Goal: Navigation & Orientation: Find specific page/section

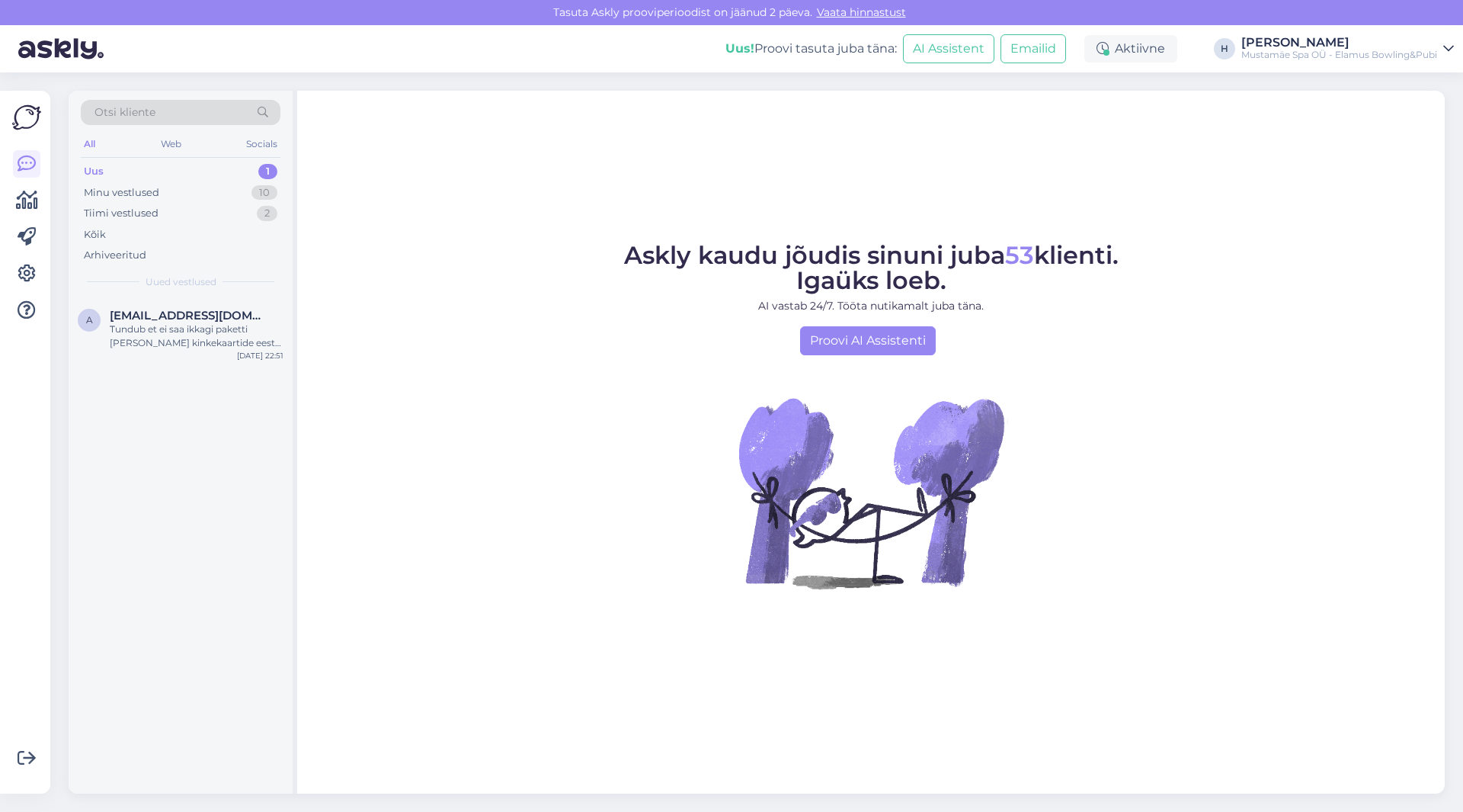
click at [830, 303] on p "AI vastab 24/7. Tööta nutikamalt juba täna." at bounding box center [871, 305] width 495 height 16
drag, startPoint x: 807, startPoint y: 305, endPoint x: 923, endPoint y: 309, distance: 116.1
click at [923, 309] on p "AI vastab 24/7. Tööta nutikamalt juba täna." at bounding box center [871, 305] width 495 height 16
click at [135, 186] on div "Minu vestlused" at bounding box center [121, 193] width 75 height 15
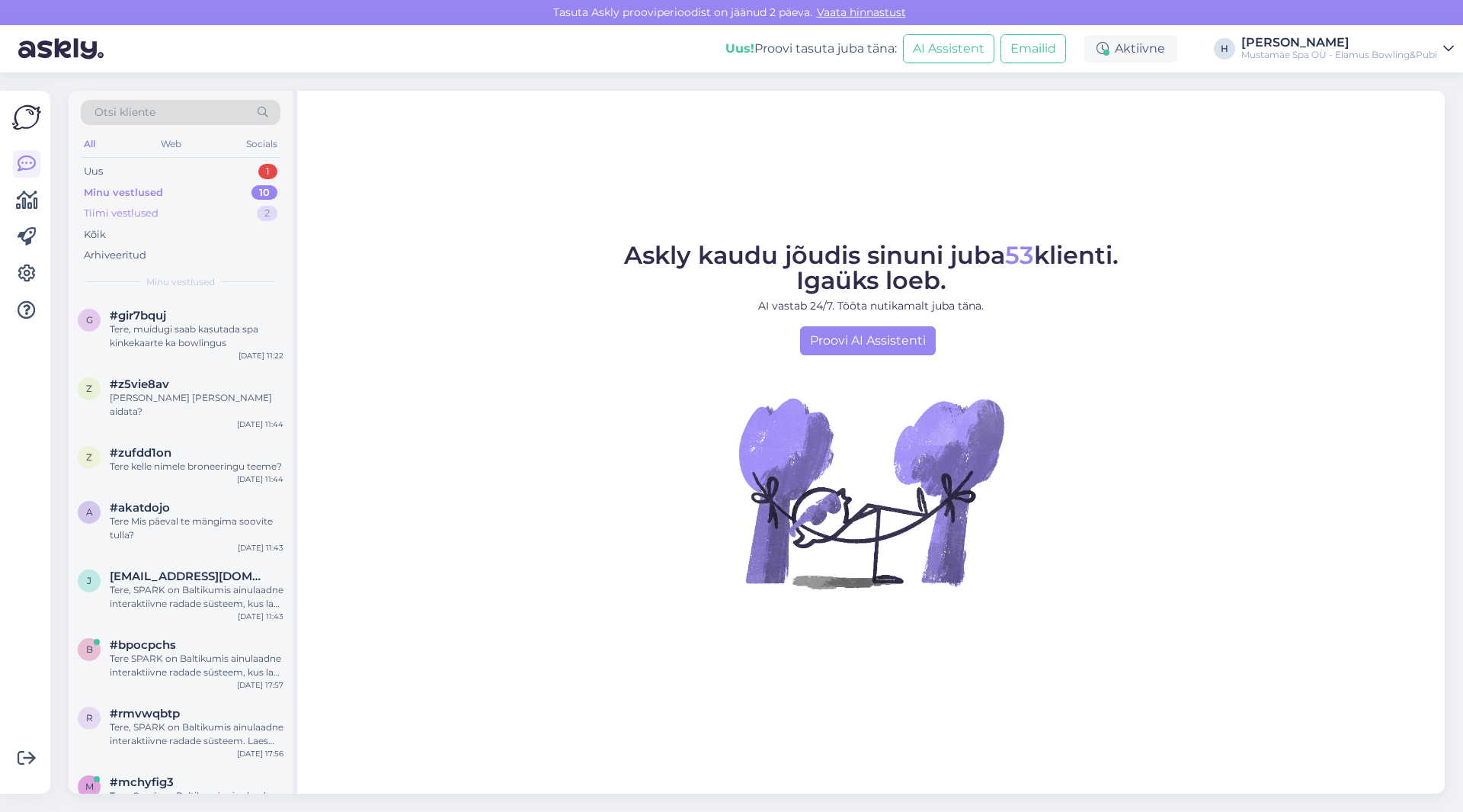
click at [143, 207] on div "Tiimi vestlused" at bounding box center [121, 213] width 75 height 15
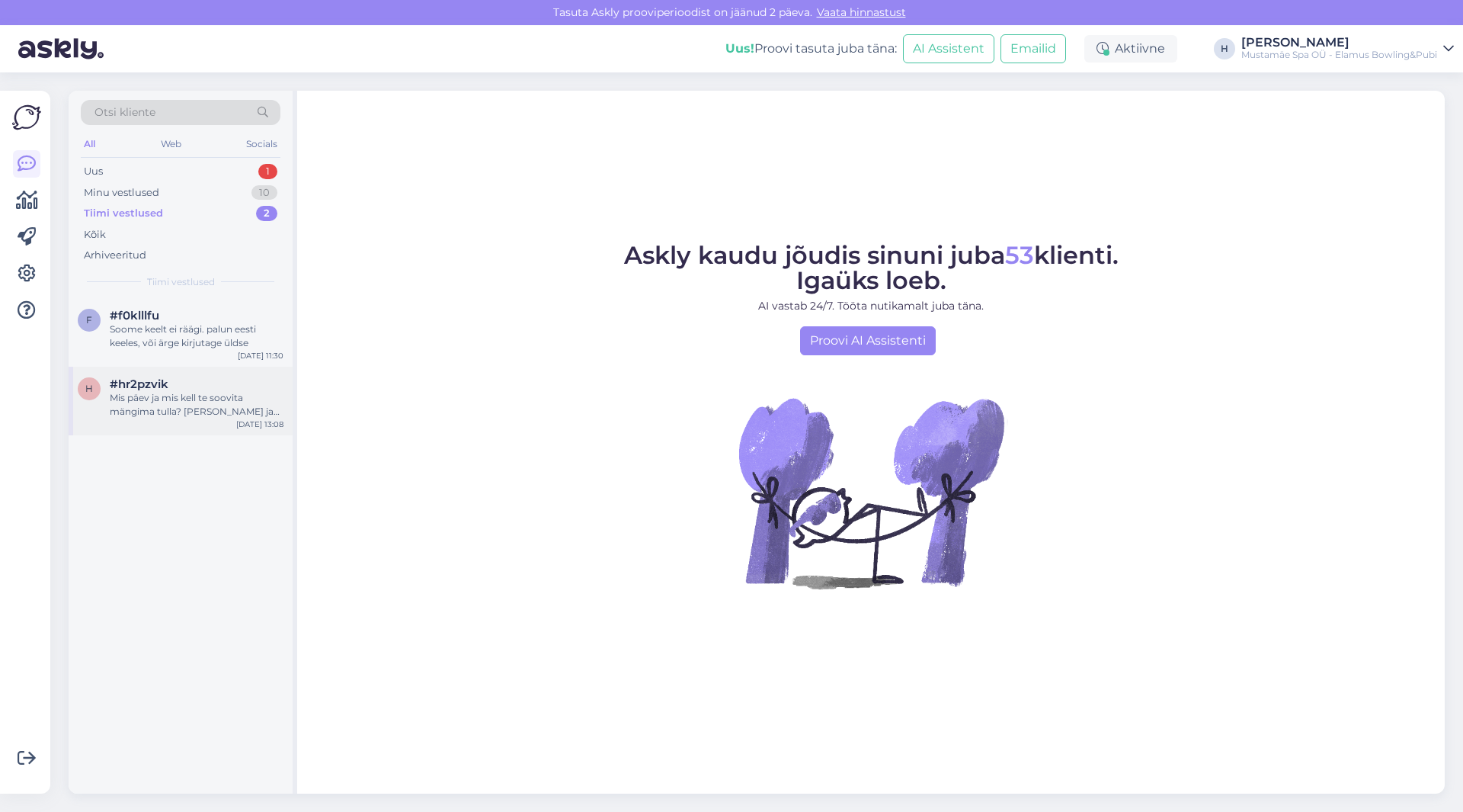
click at [202, 410] on div "Mis päev ja mis kell te soovita mängima tulla? [PERSON_NAME] ja mitu tundi?" at bounding box center [196, 405] width 174 height 28
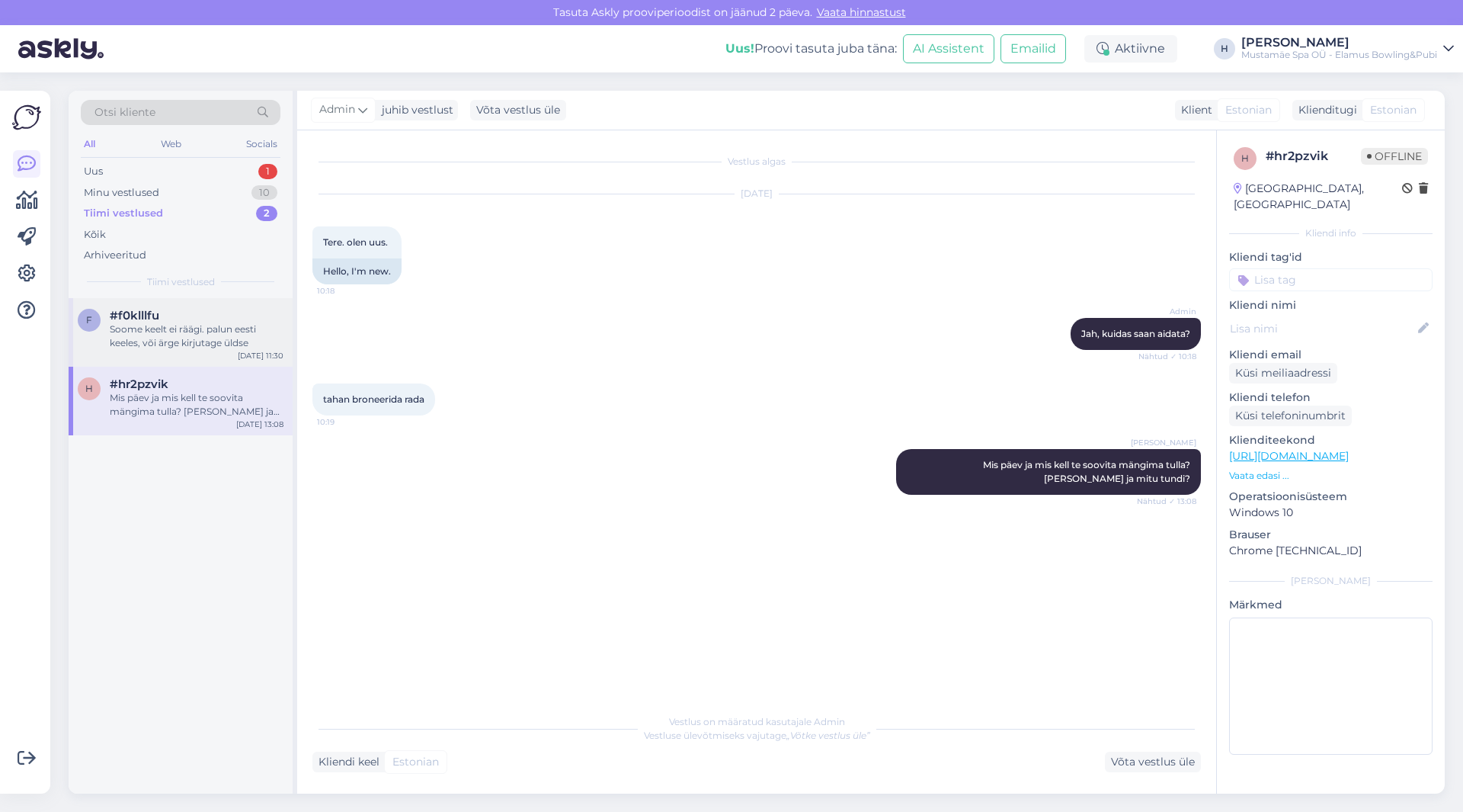
click at [218, 329] on div "Soome keelt ei räägi. palun eesti keeles, või ärge kirjutage üldse" at bounding box center [196, 336] width 174 height 28
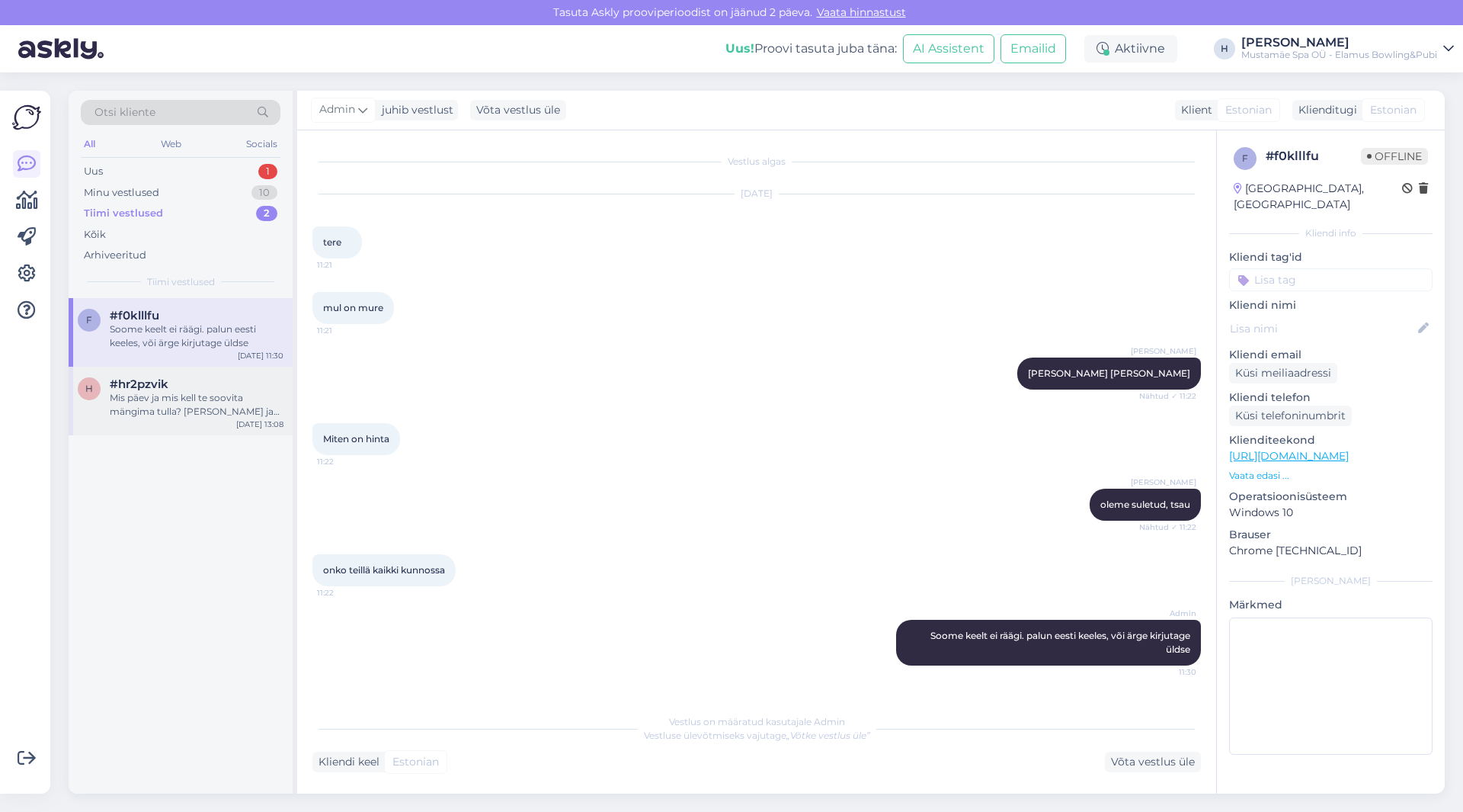
click at [219, 397] on div "Mis päev ja mis kell te soovita mängima tulla? [PERSON_NAME] ja mitu tundi?" at bounding box center [196, 405] width 174 height 28
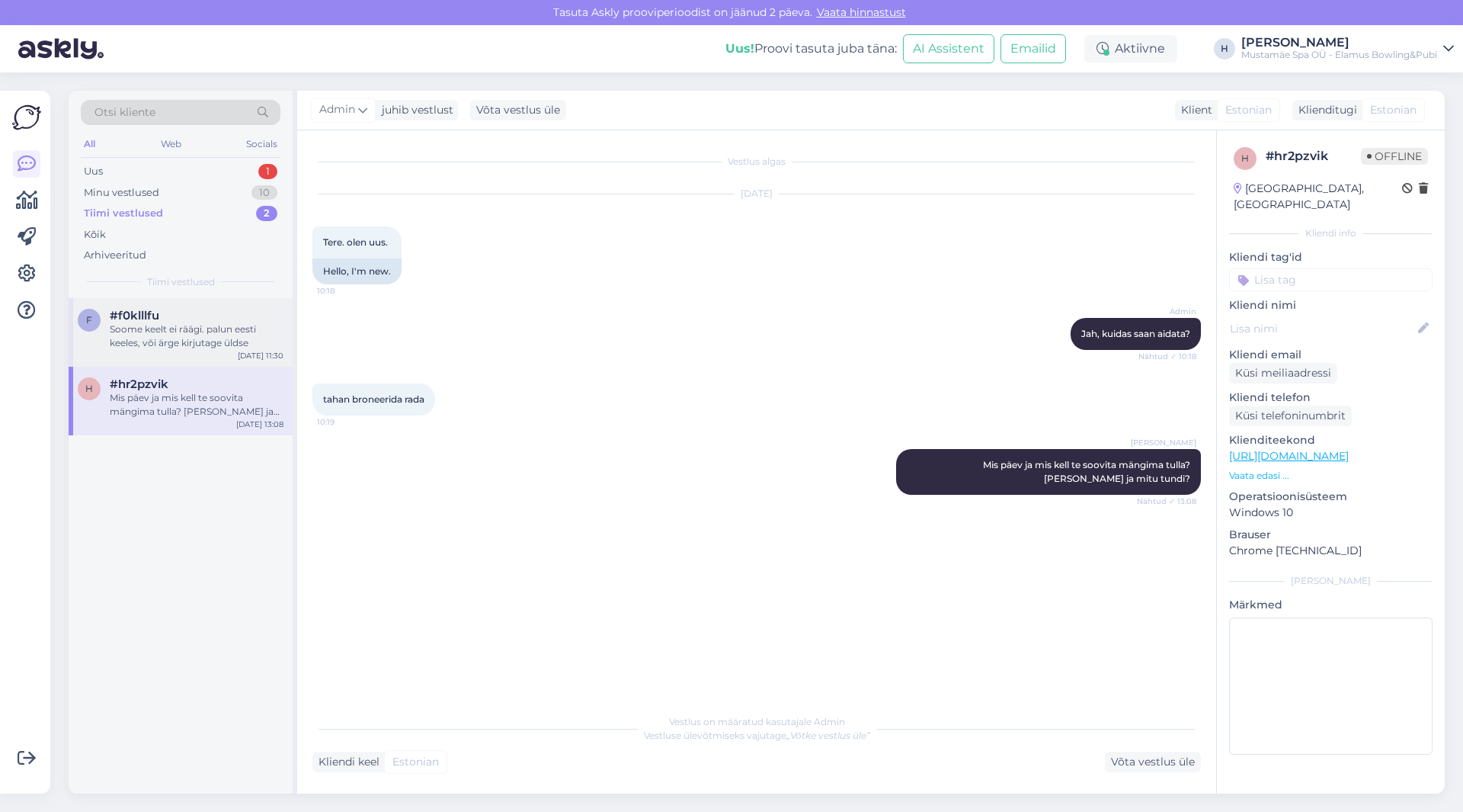
click at [180, 325] on div "Soome keelt ei räägi. palun eesti keeles, või ärge kirjutage üldse" at bounding box center [196, 336] width 174 height 28
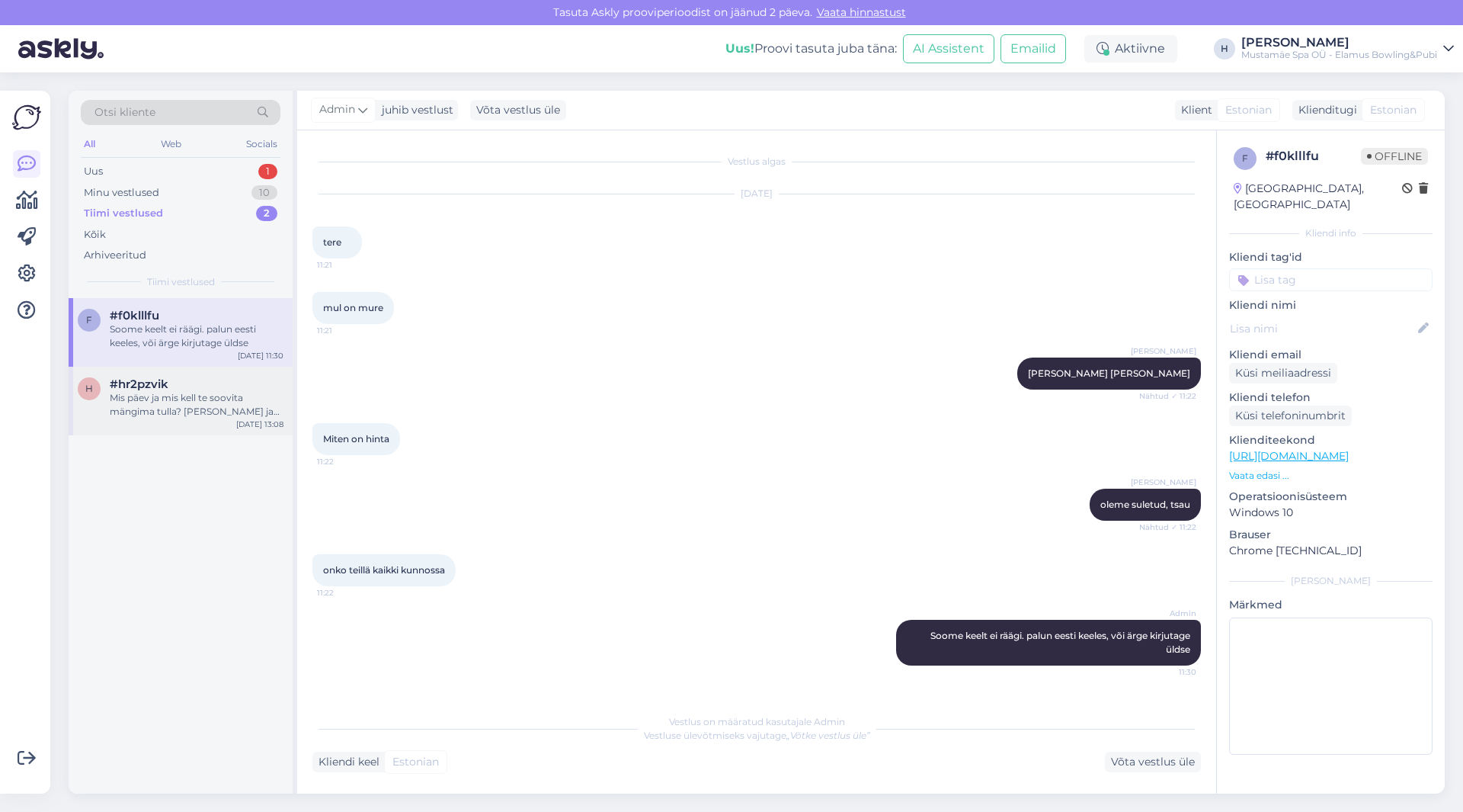
click at [212, 406] on div "Mis päev ja mis kell te soovita mängima tulla? [PERSON_NAME] ja mitu tundi?" at bounding box center [196, 405] width 174 height 28
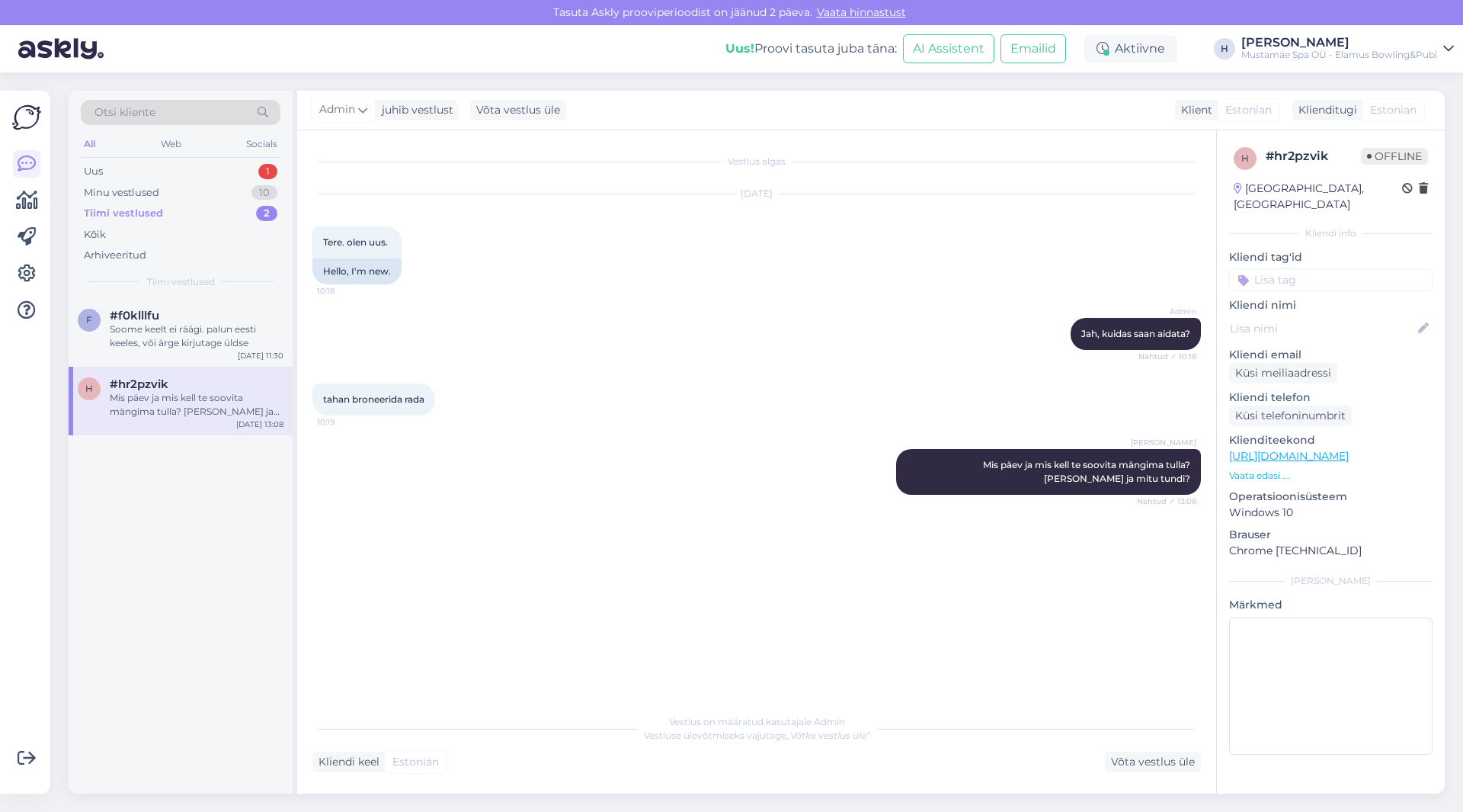
click at [188, 399] on div "Mis päev ja mis kell te soovita mängima tulla? [PERSON_NAME] ja mitu tundi?" at bounding box center [196, 405] width 174 height 28
click at [181, 340] on div "Soome keelt ei räägi. palun eesti keeles, või ärge kirjutage üldse" at bounding box center [196, 336] width 174 height 28
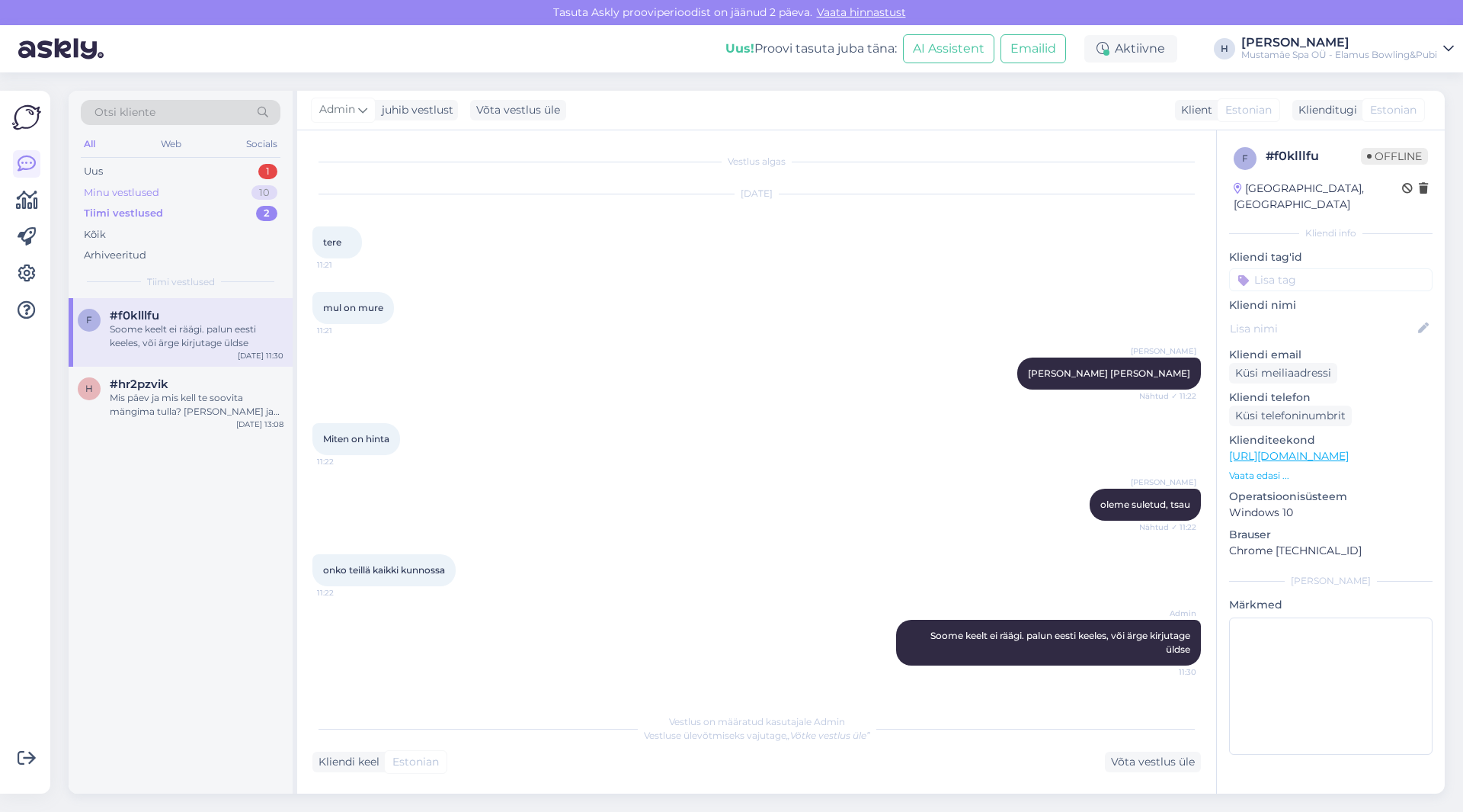
click at [169, 188] on div "Minu vestlused 10" at bounding box center [180, 192] width 200 height 21
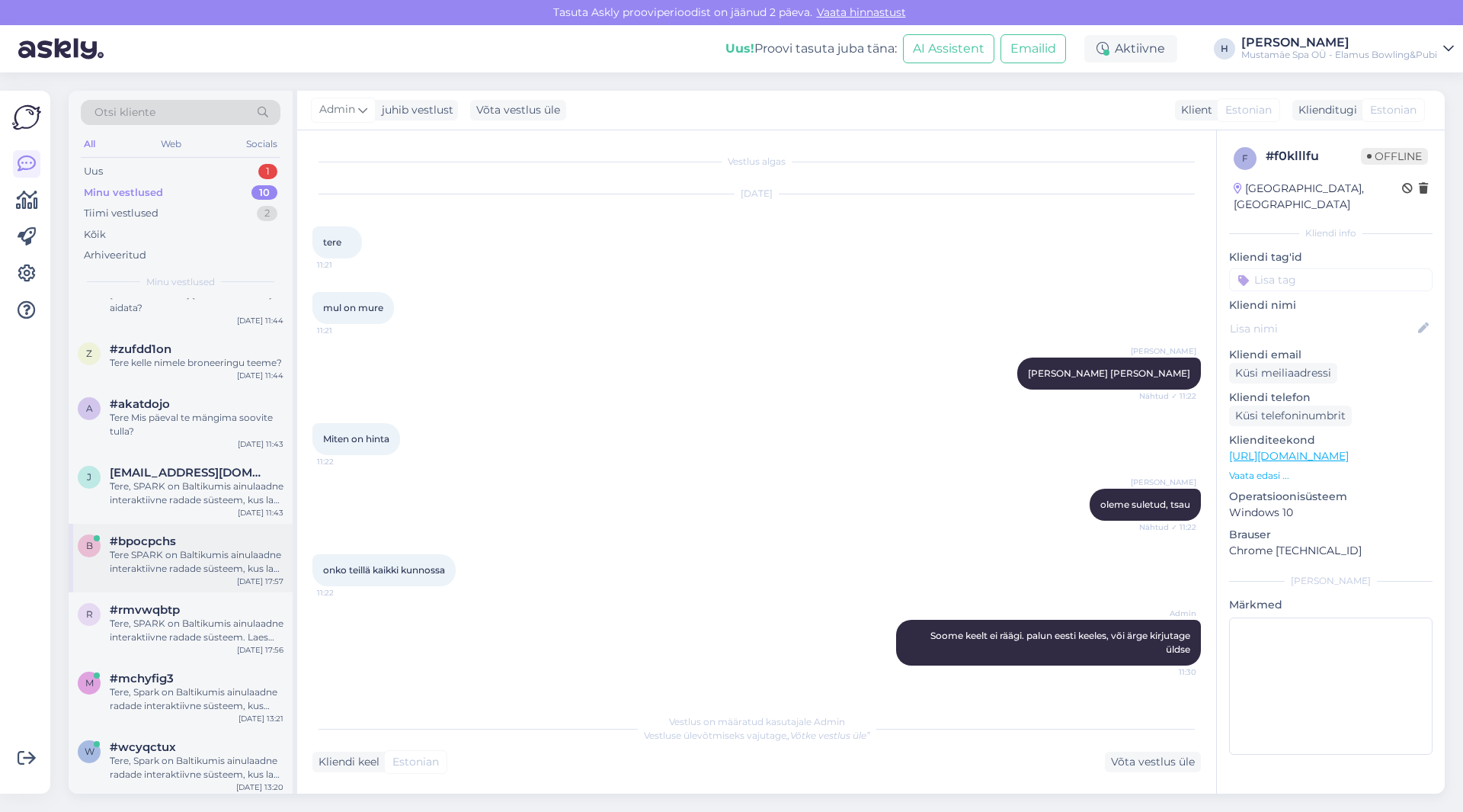
scroll to position [163, 0]
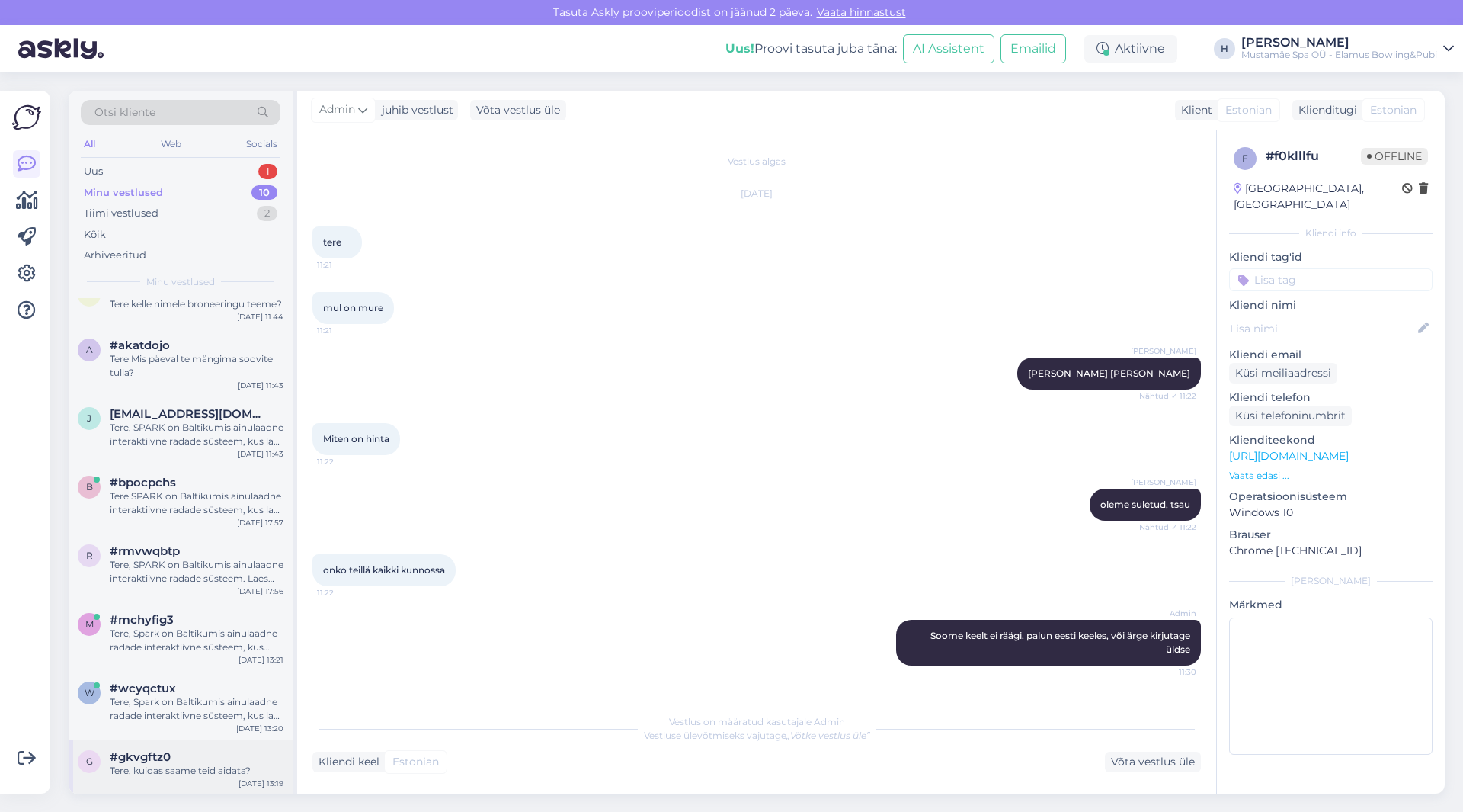
click at [222, 777] on div "g #gkvgftz0 Tere, kuidas [PERSON_NAME] aidata? [DATE] 13:19" at bounding box center [180, 766] width 224 height 55
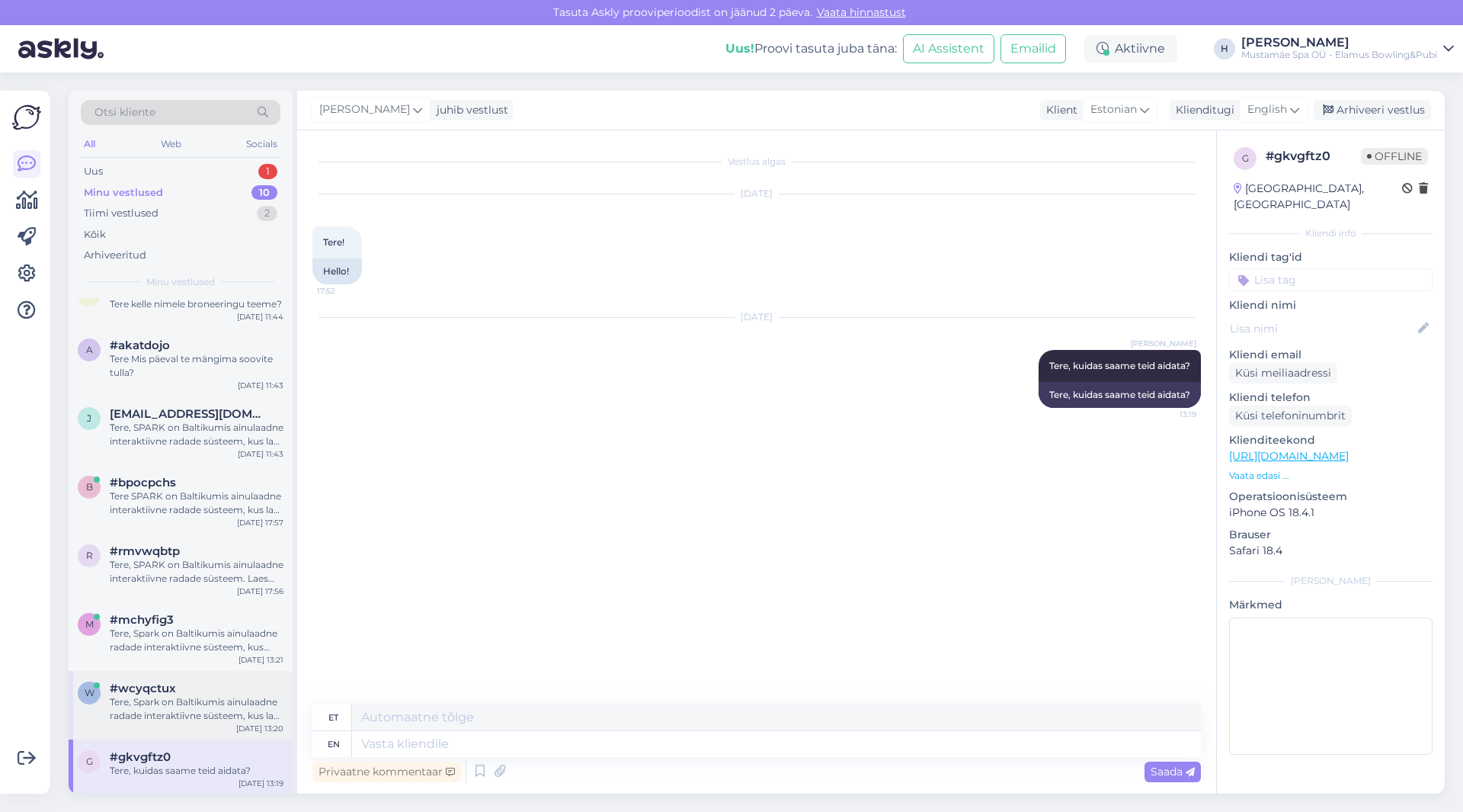
click at [211, 715] on div "Tere, Spark on Baltikumis ainulaadne radade interaktiivne süsteem, kus laes ole…" at bounding box center [196, 708] width 174 height 28
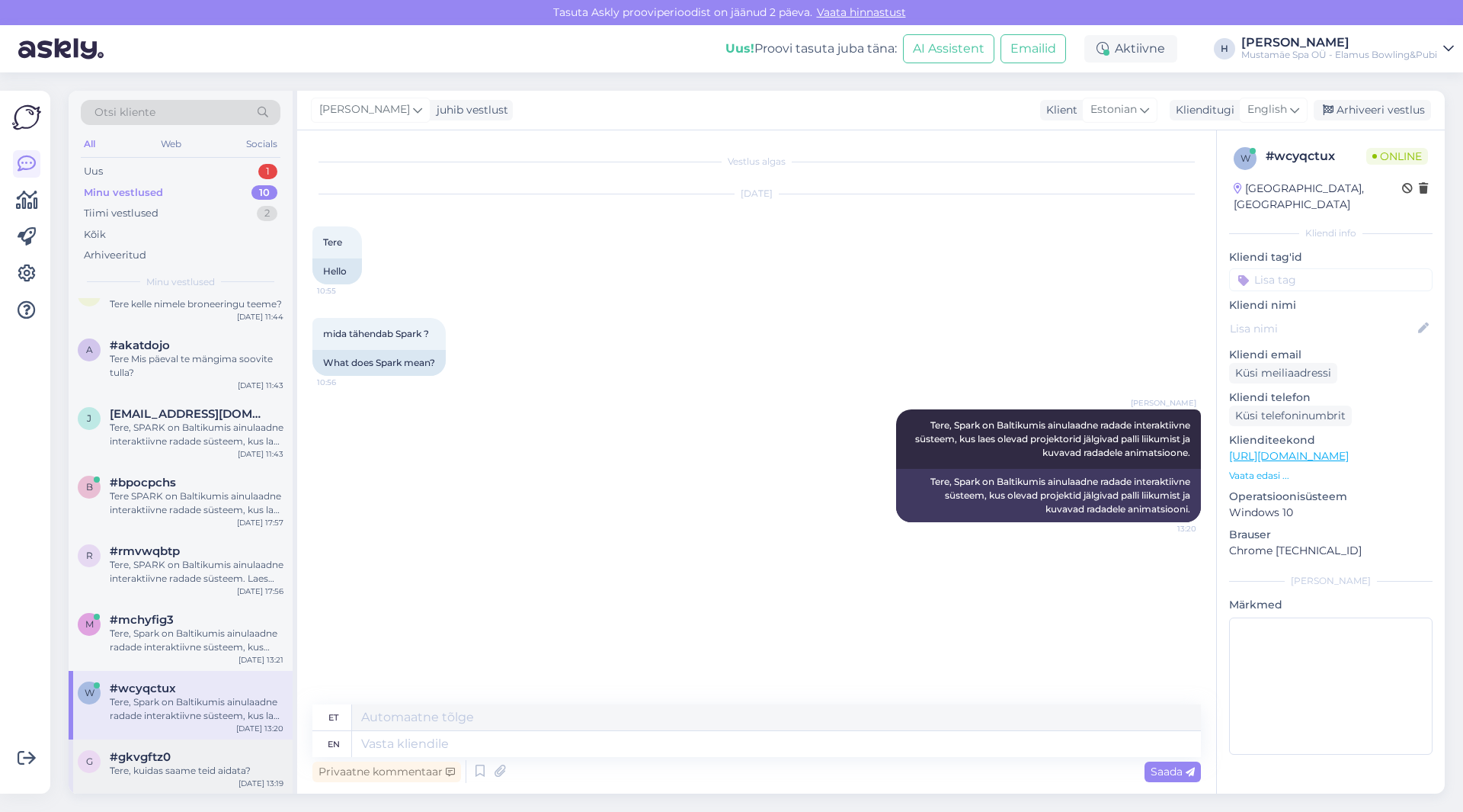
click at [250, 767] on div "Tere, kuidas saame teid aidata?" at bounding box center [196, 771] width 174 height 13
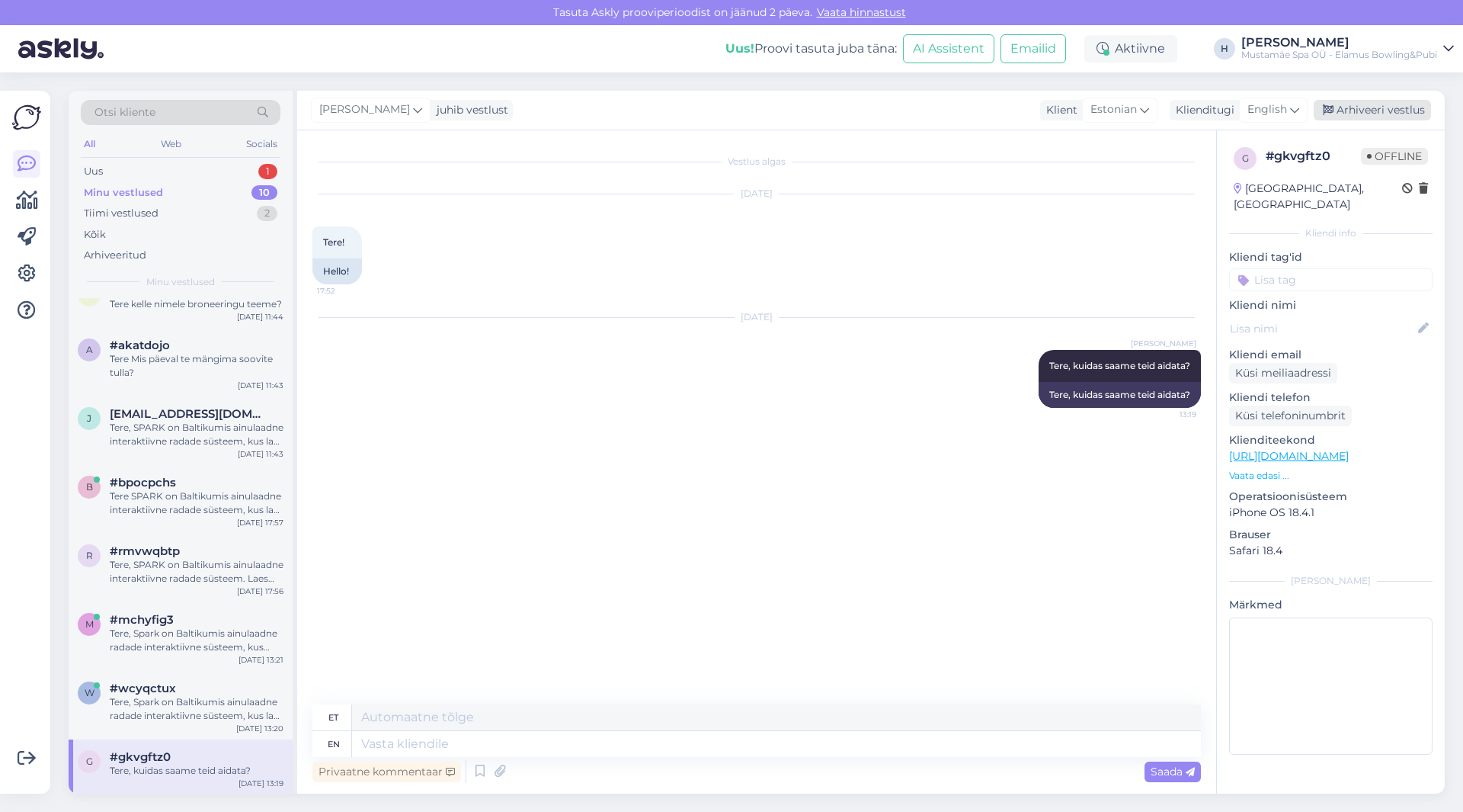
click at [1340, 107] on div "Arhiveeri vestlus" at bounding box center [1372, 110] width 117 height 20
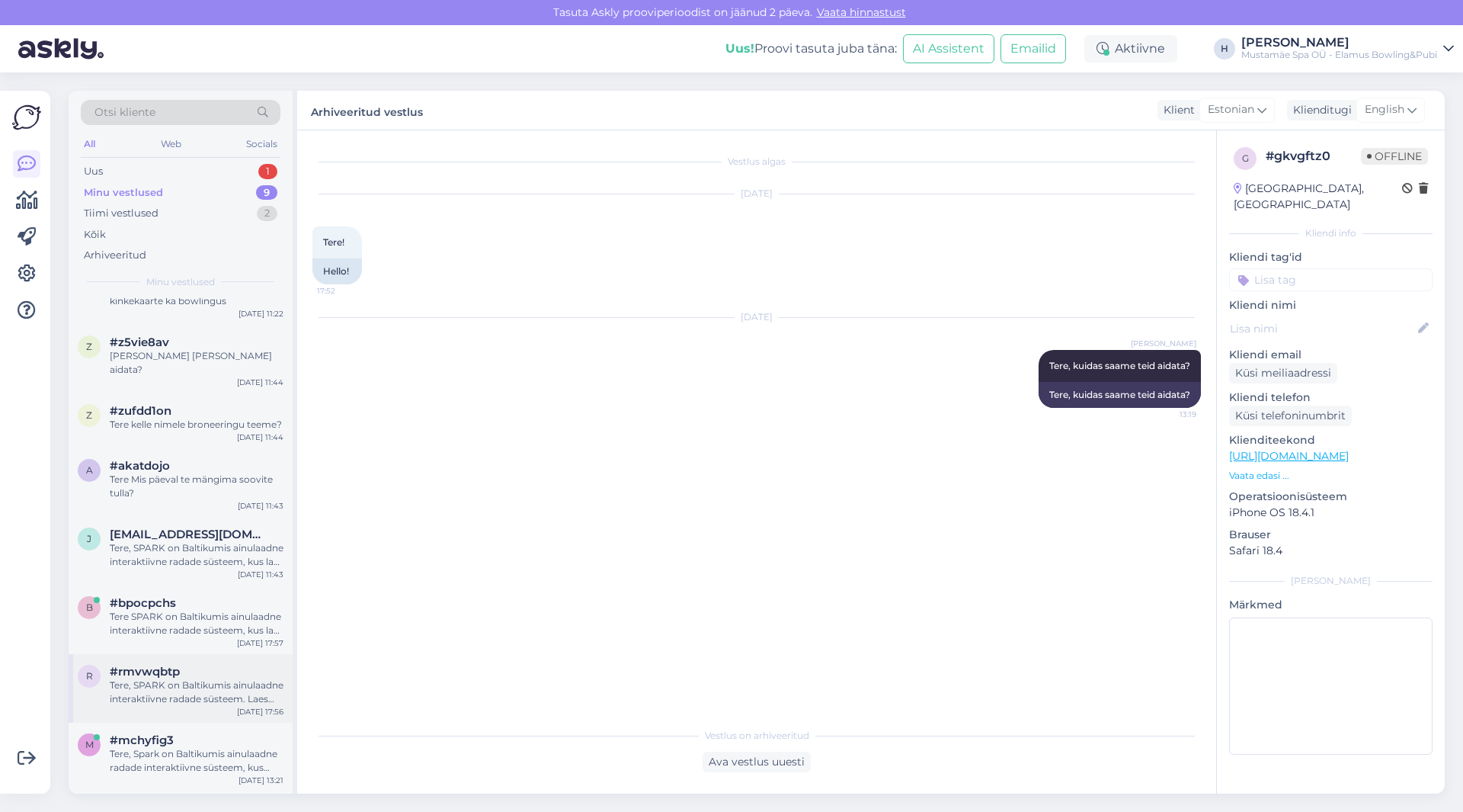
scroll to position [107, 0]
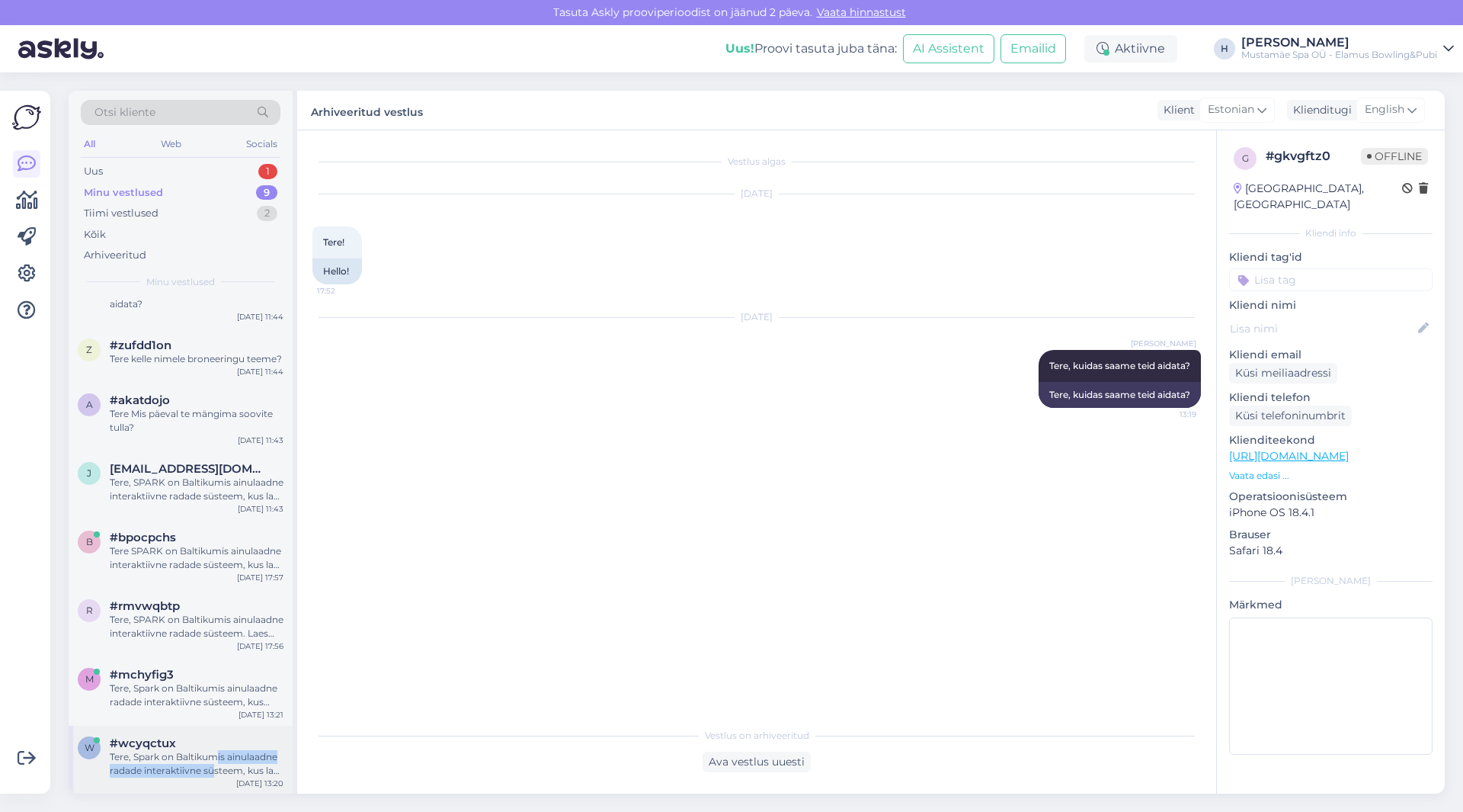
drag, startPoint x: 214, startPoint y: 765, endPoint x: 212, endPoint y: 777, distance: 12.2
click at [213, 777] on div "Tere, Spark on Baltikumis ainulaadne radade interaktiivne süsteem, kus laes ole…" at bounding box center [196, 763] width 174 height 28
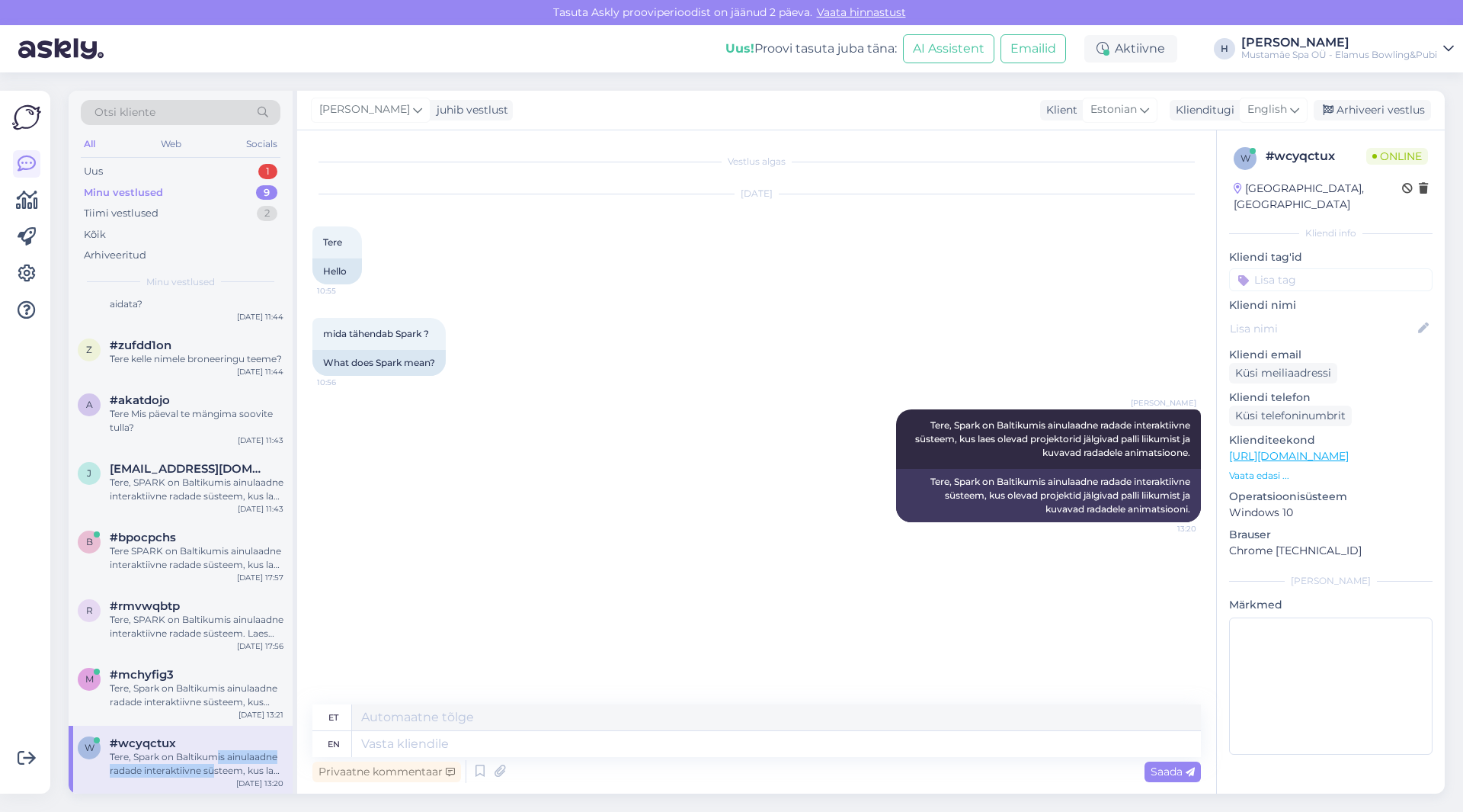
click at [212, 765] on div "Tere, Spark on Baltikumis ainulaadne radade interaktiivne süsteem, kus laes ole…" at bounding box center [196, 763] width 174 height 28
click at [1369, 104] on div "Arhiveeri vestlus" at bounding box center [1372, 110] width 117 height 20
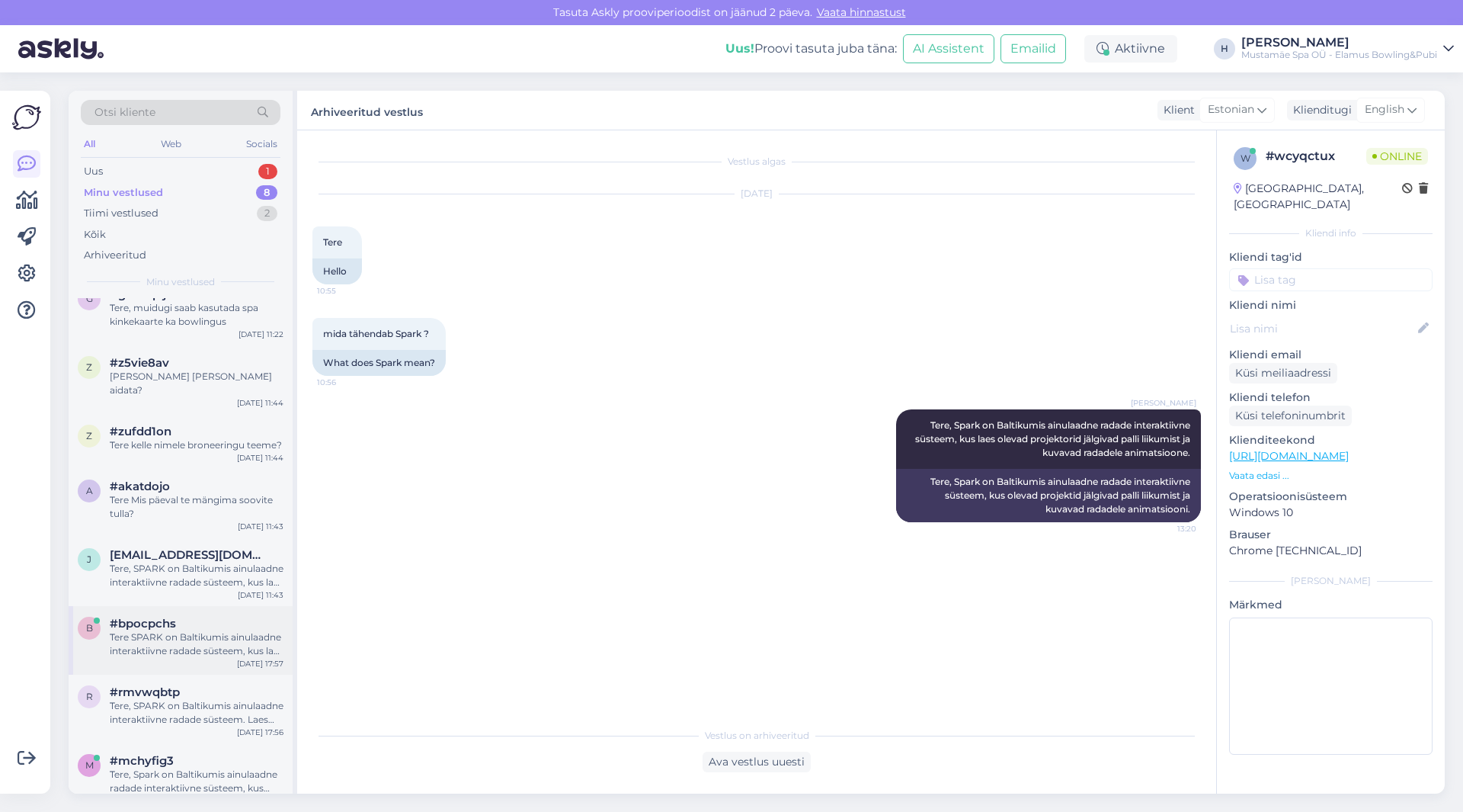
scroll to position [39, 0]
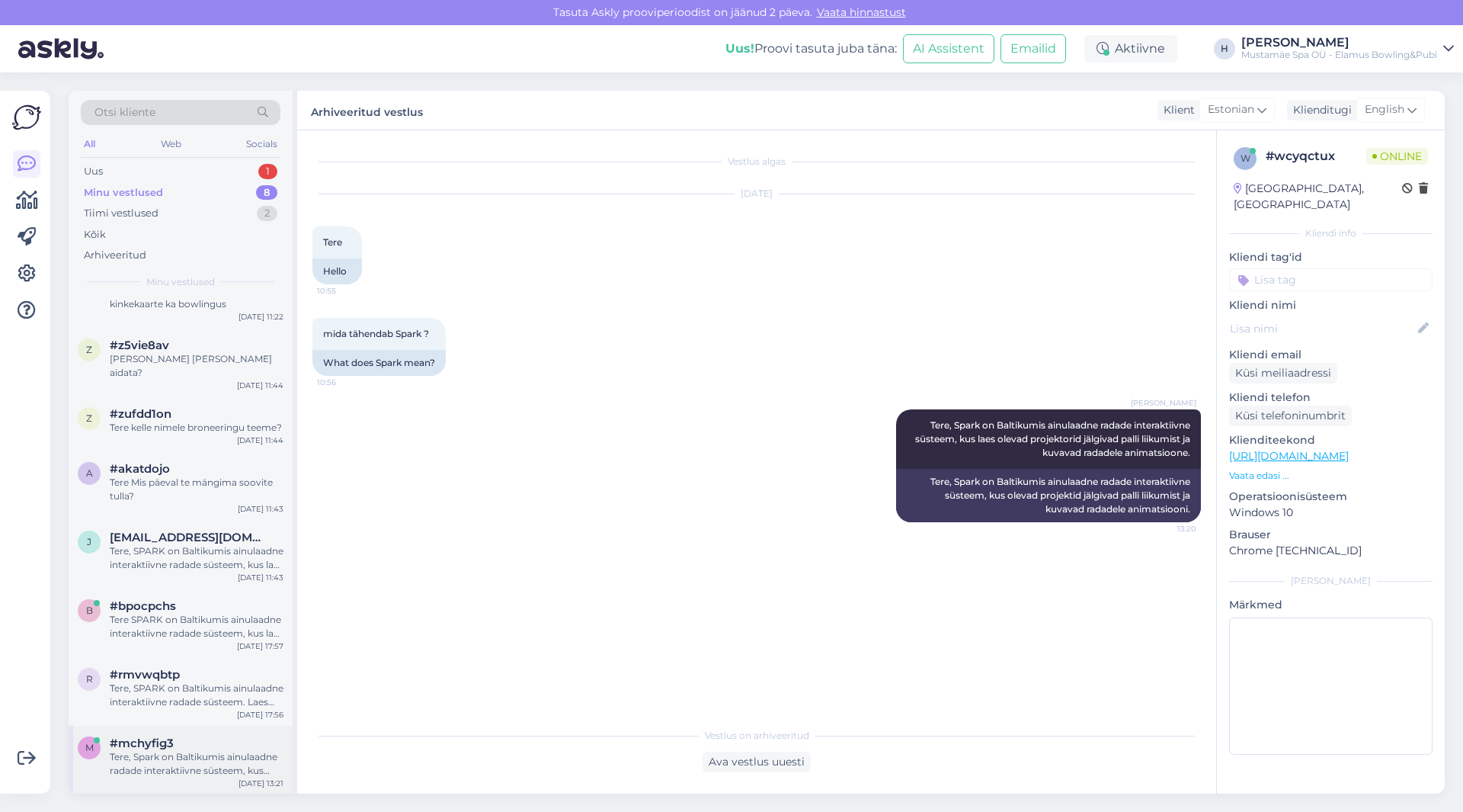
click at [181, 754] on div "Tere, Spark on Baltikumis ainulaadne radade interaktiivne süsteem, kus olevad p…" at bounding box center [196, 763] width 174 height 28
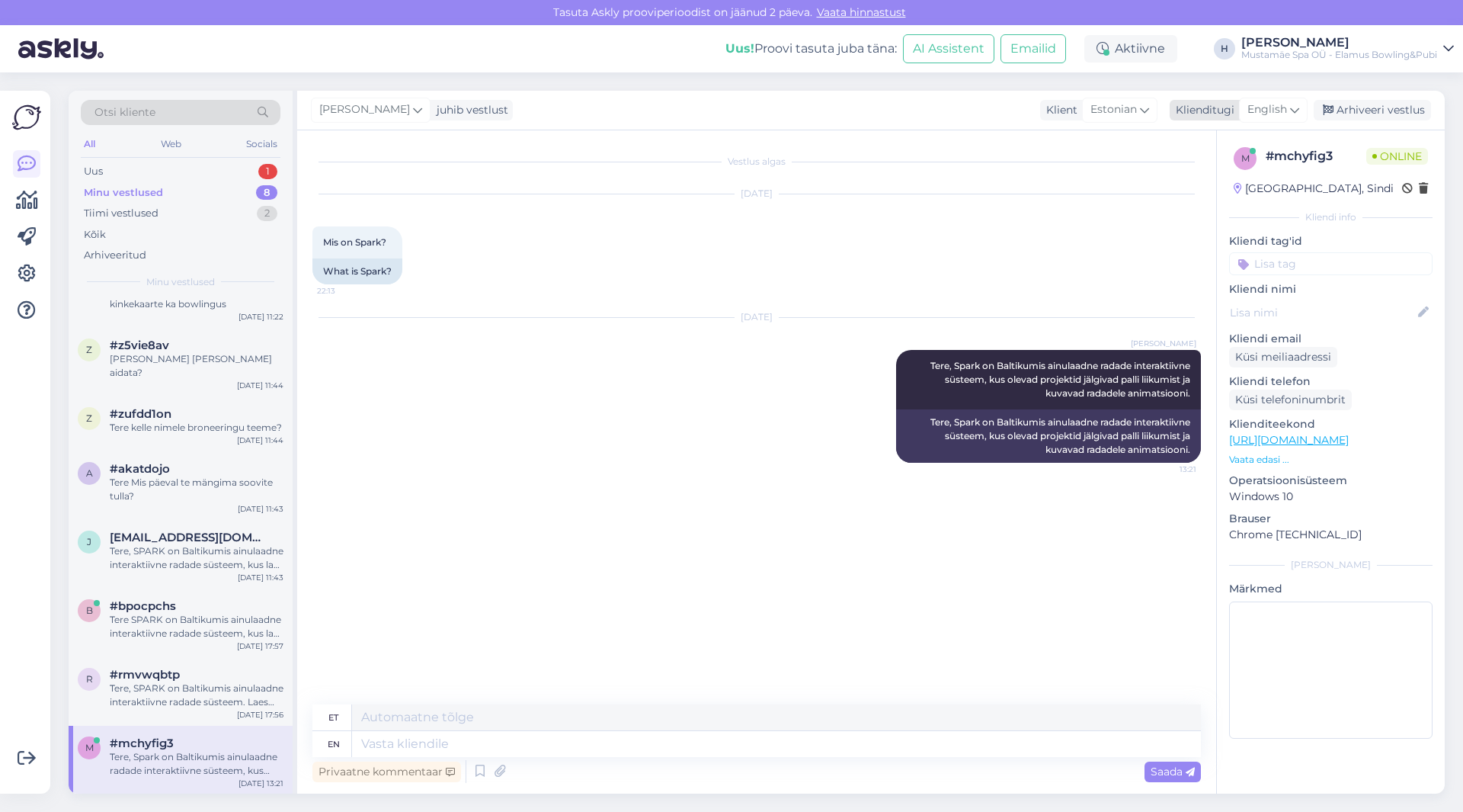
click at [1343, 110] on div "Arhiveeri vestlus" at bounding box center [1372, 110] width 117 height 20
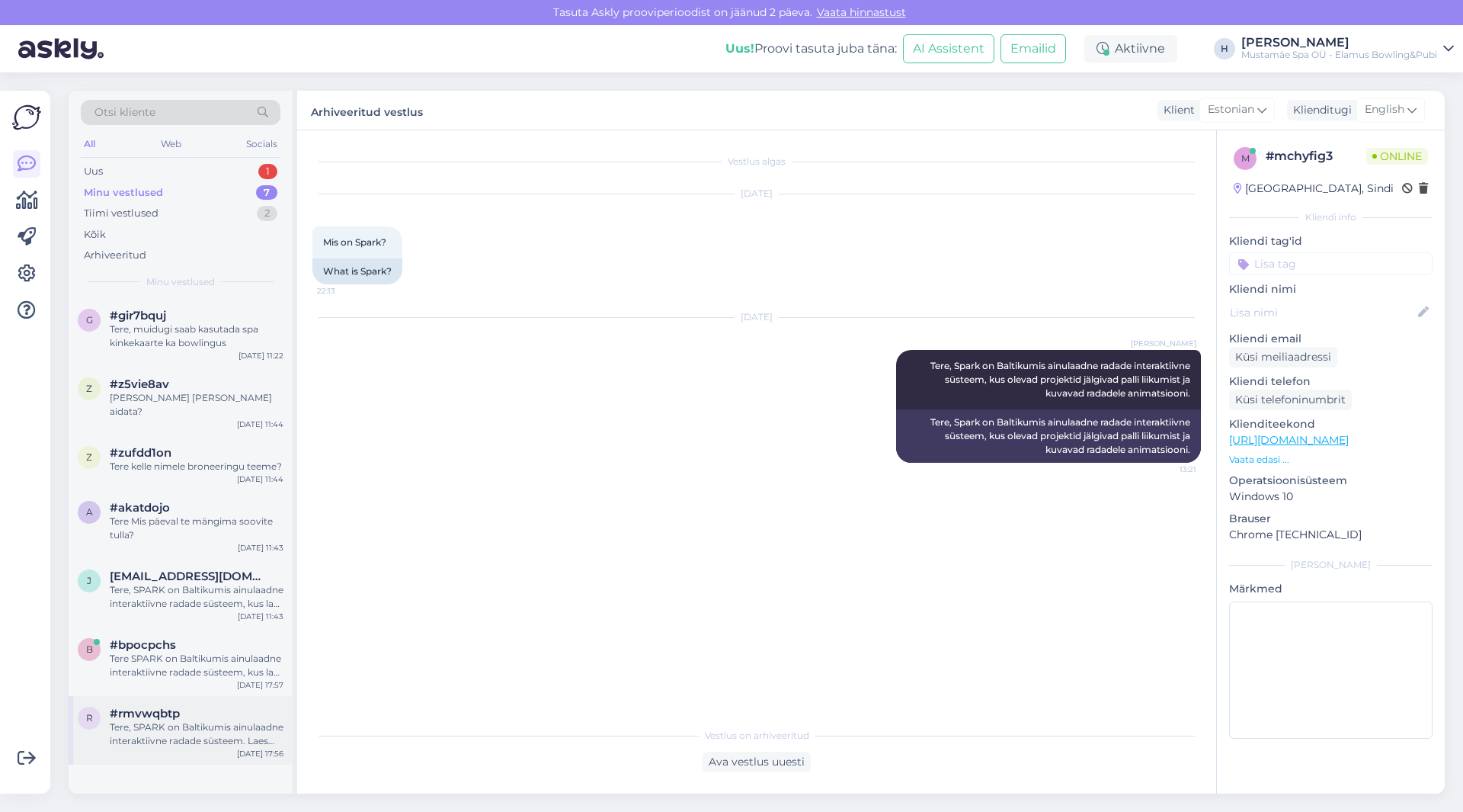
click at [216, 739] on div "Tere, SPARK on Baltikumis ainulaadne interaktiivne radade süsteem. Laes olevad …" at bounding box center [196, 734] width 174 height 28
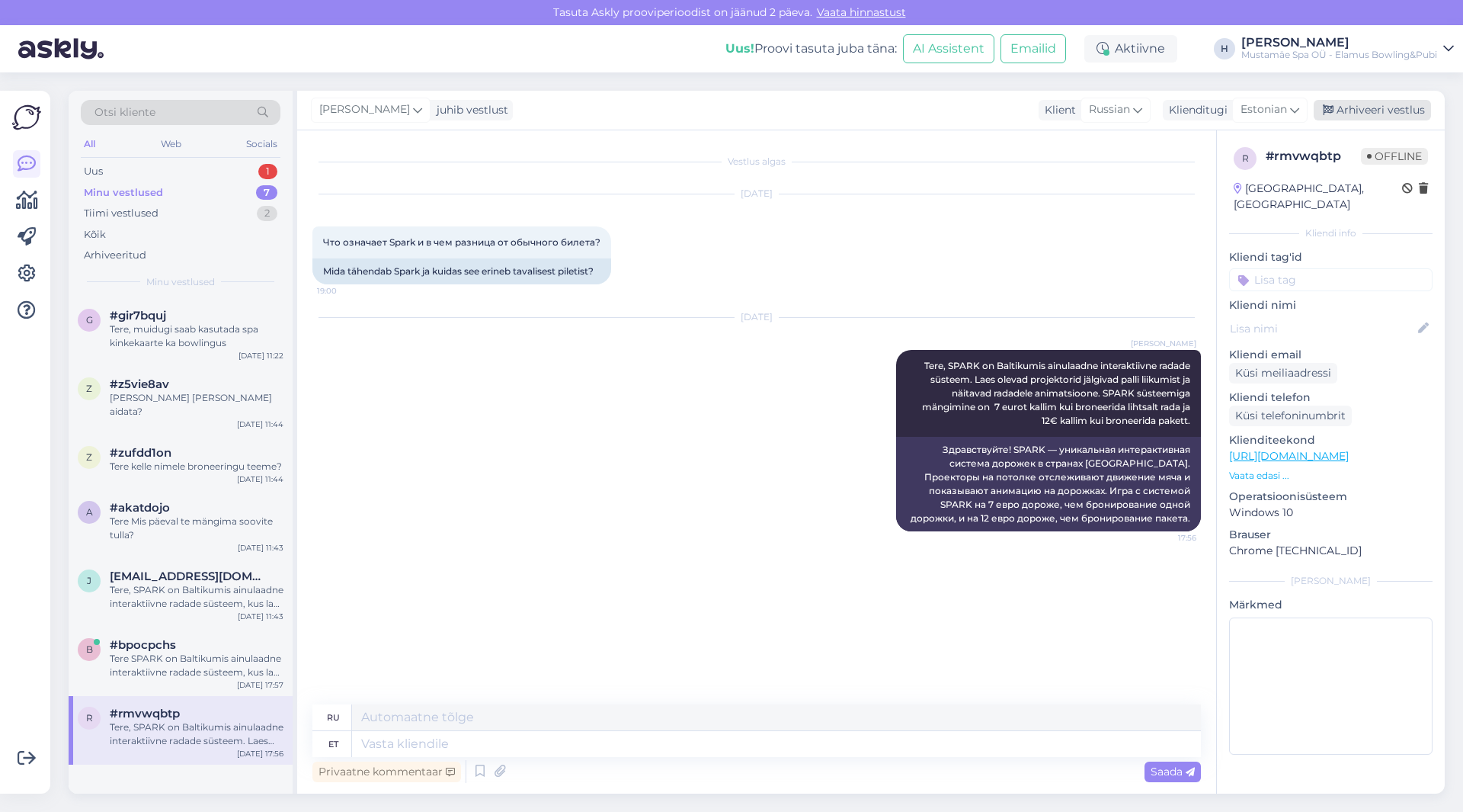
click at [1368, 114] on div "Arhiveeri vestlus" at bounding box center [1372, 110] width 117 height 20
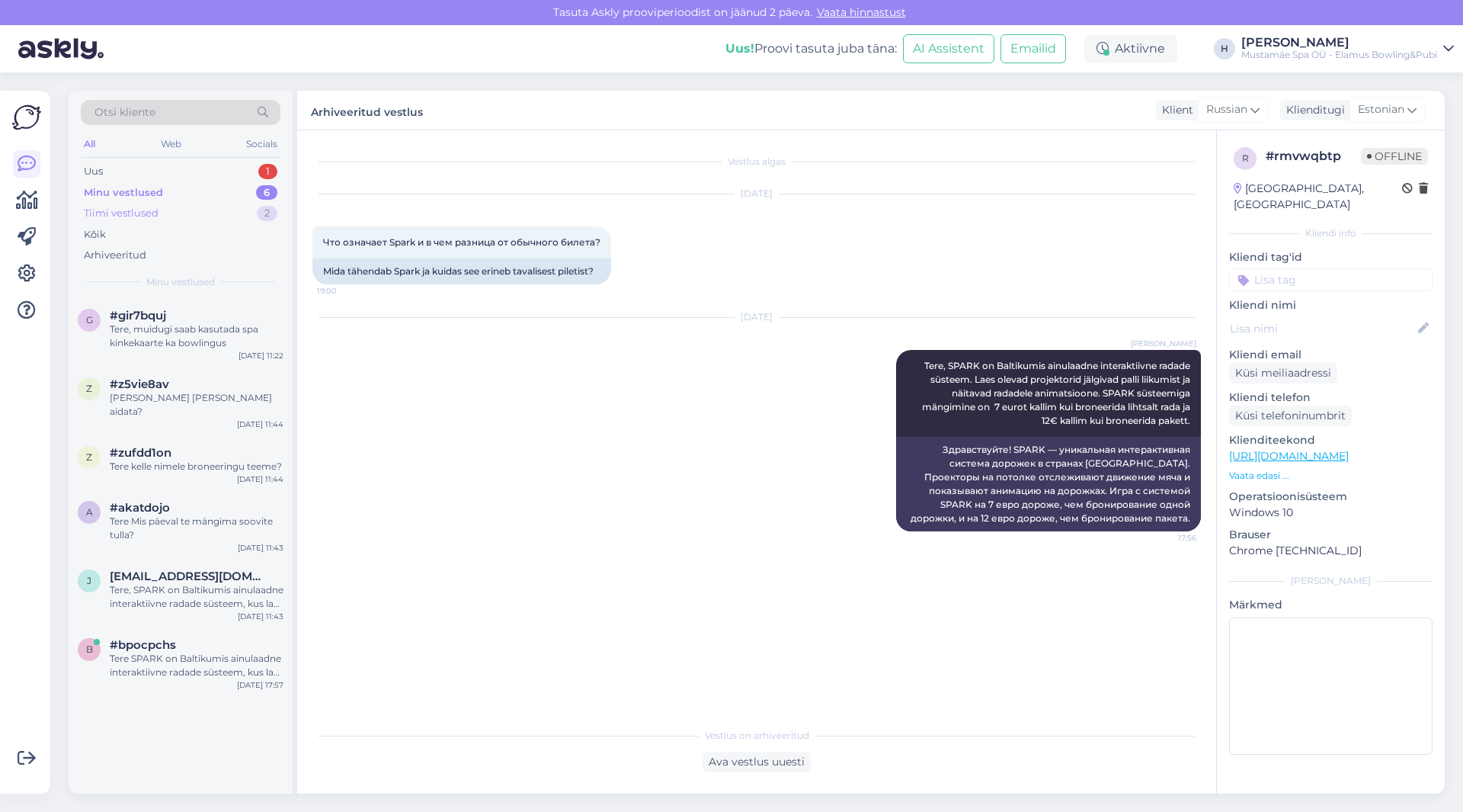
click at [191, 212] on div "Tiimi vestlused 2" at bounding box center [180, 212] width 200 height 21
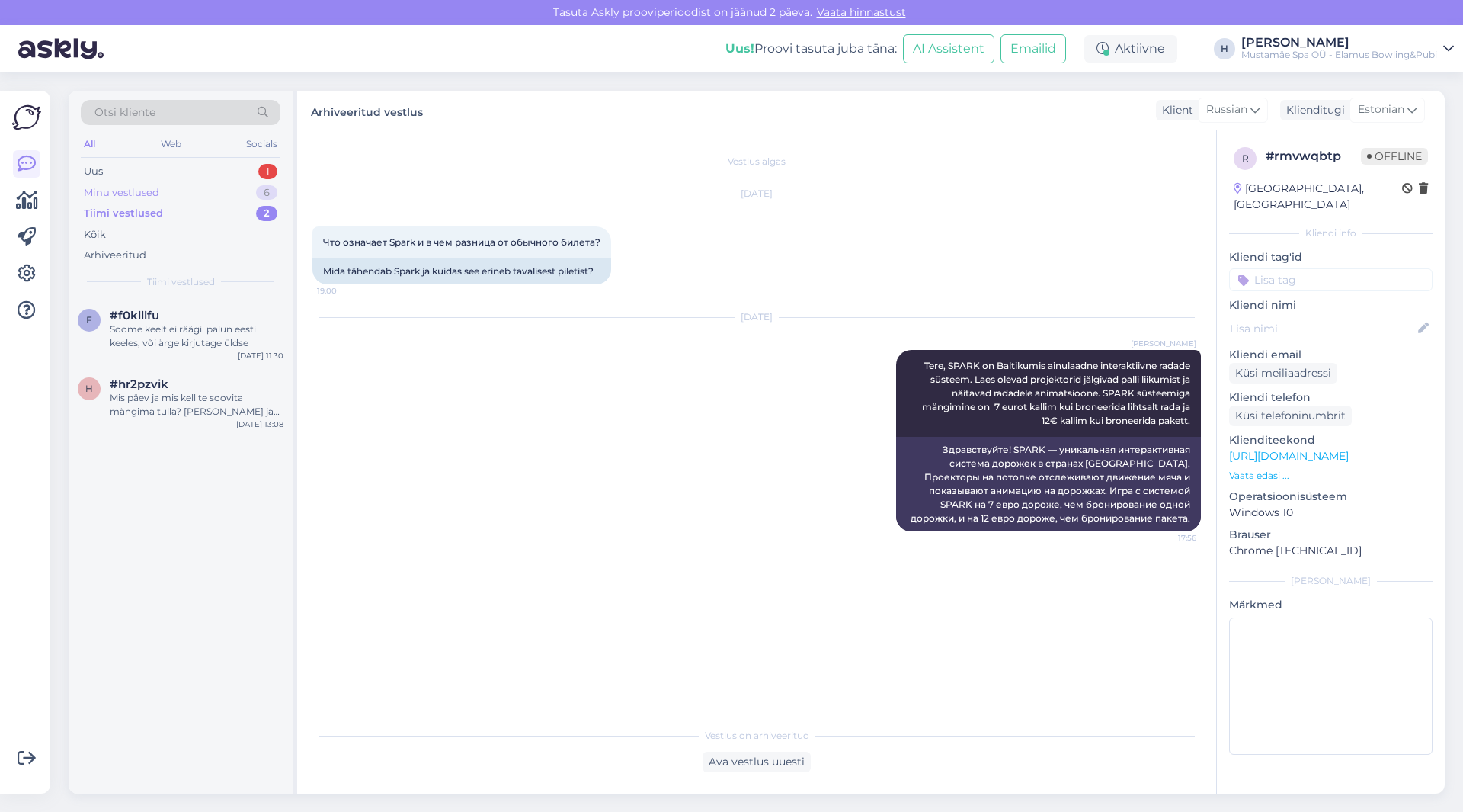
click at [174, 191] on div "Minu vestlused 6" at bounding box center [180, 192] width 200 height 21
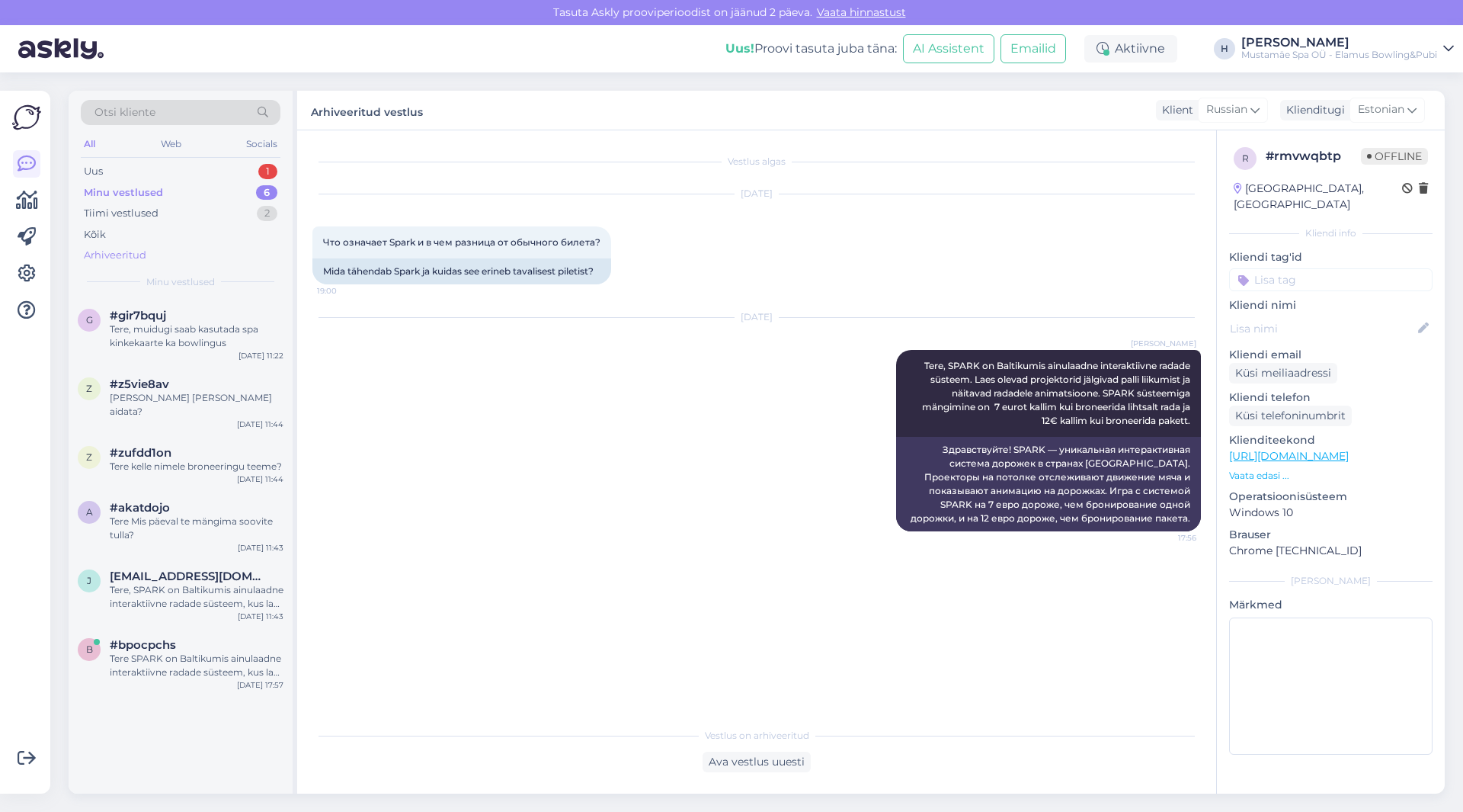
click at [144, 255] on div "Arhiveeritud" at bounding box center [115, 255] width 62 height 15
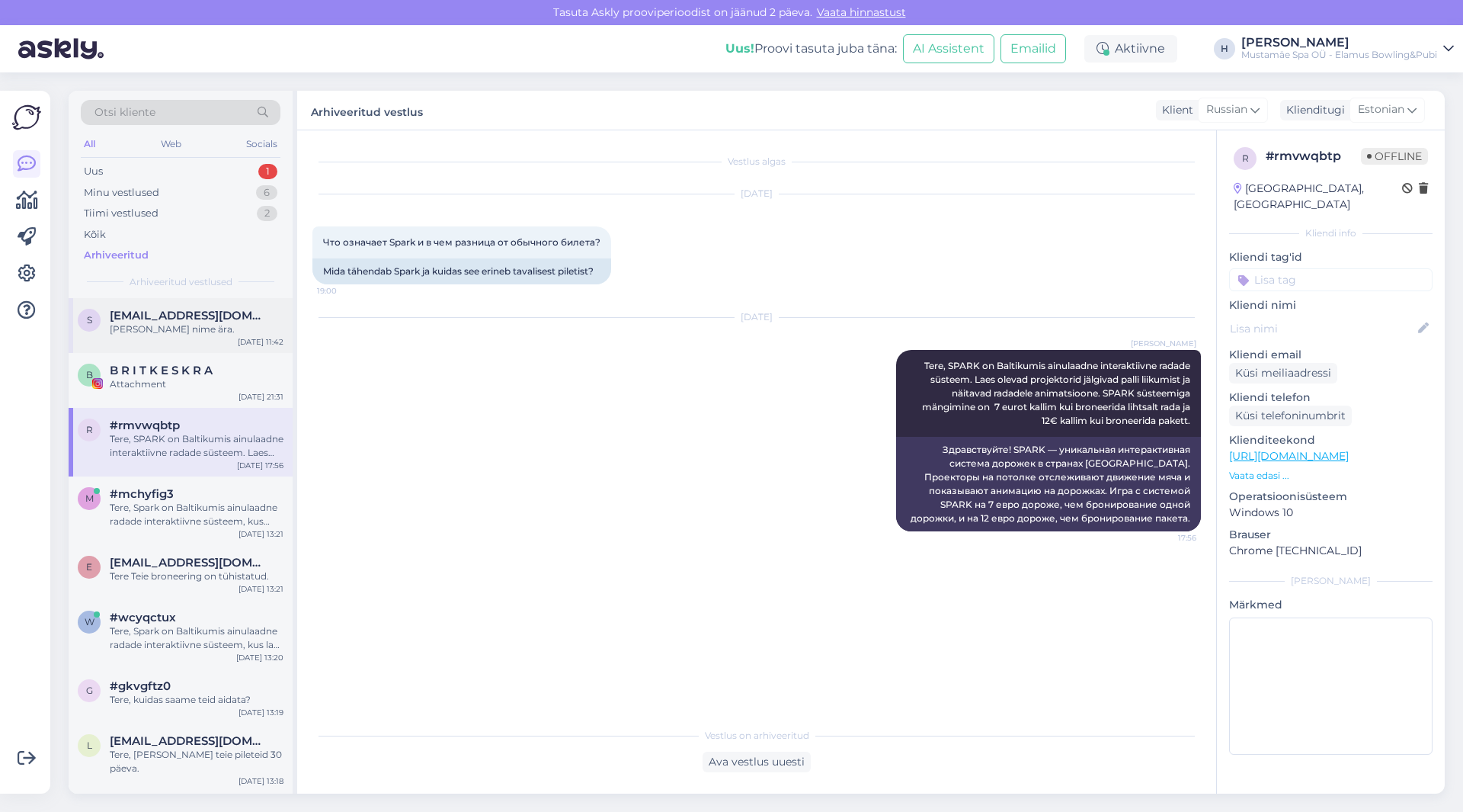
click at [180, 314] on span "[EMAIL_ADDRESS][DOMAIN_NAME]" at bounding box center [189, 315] width 159 height 13
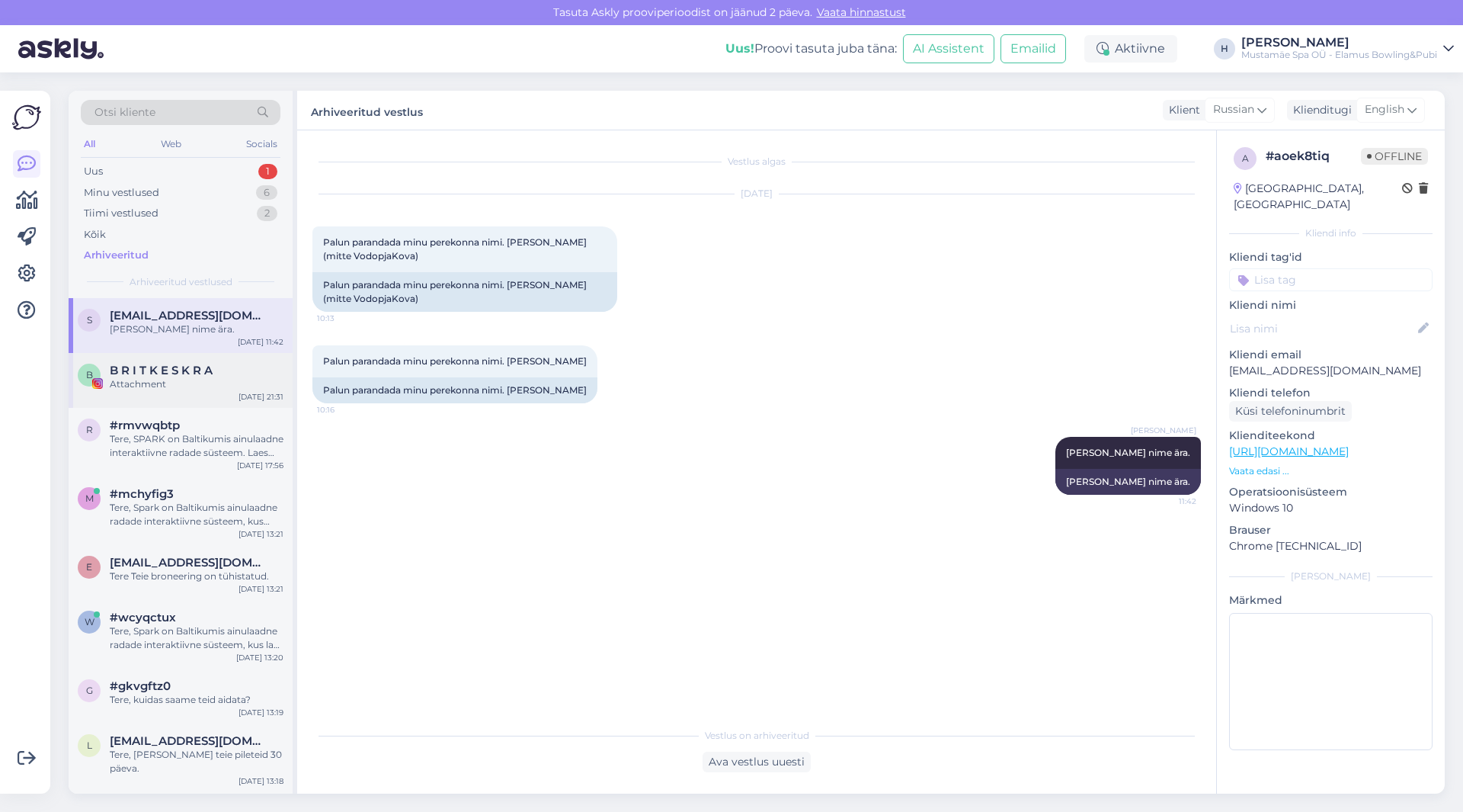
click at [206, 391] on div "B B R I T K E S K R A Attachment [DATE] 21:31" at bounding box center [180, 379] width 224 height 55
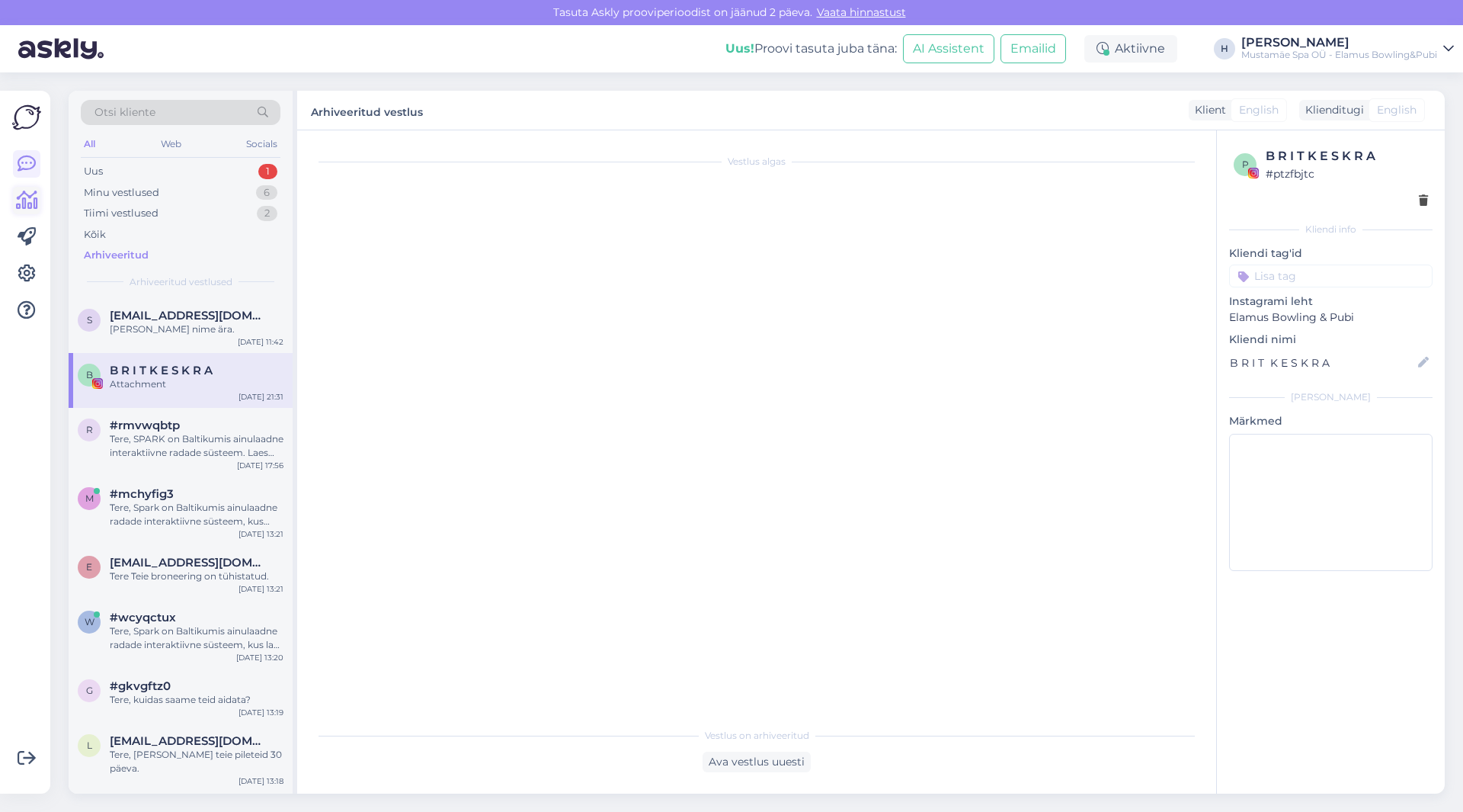
click at [36, 191] on icon at bounding box center [27, 201] width 22 height 19
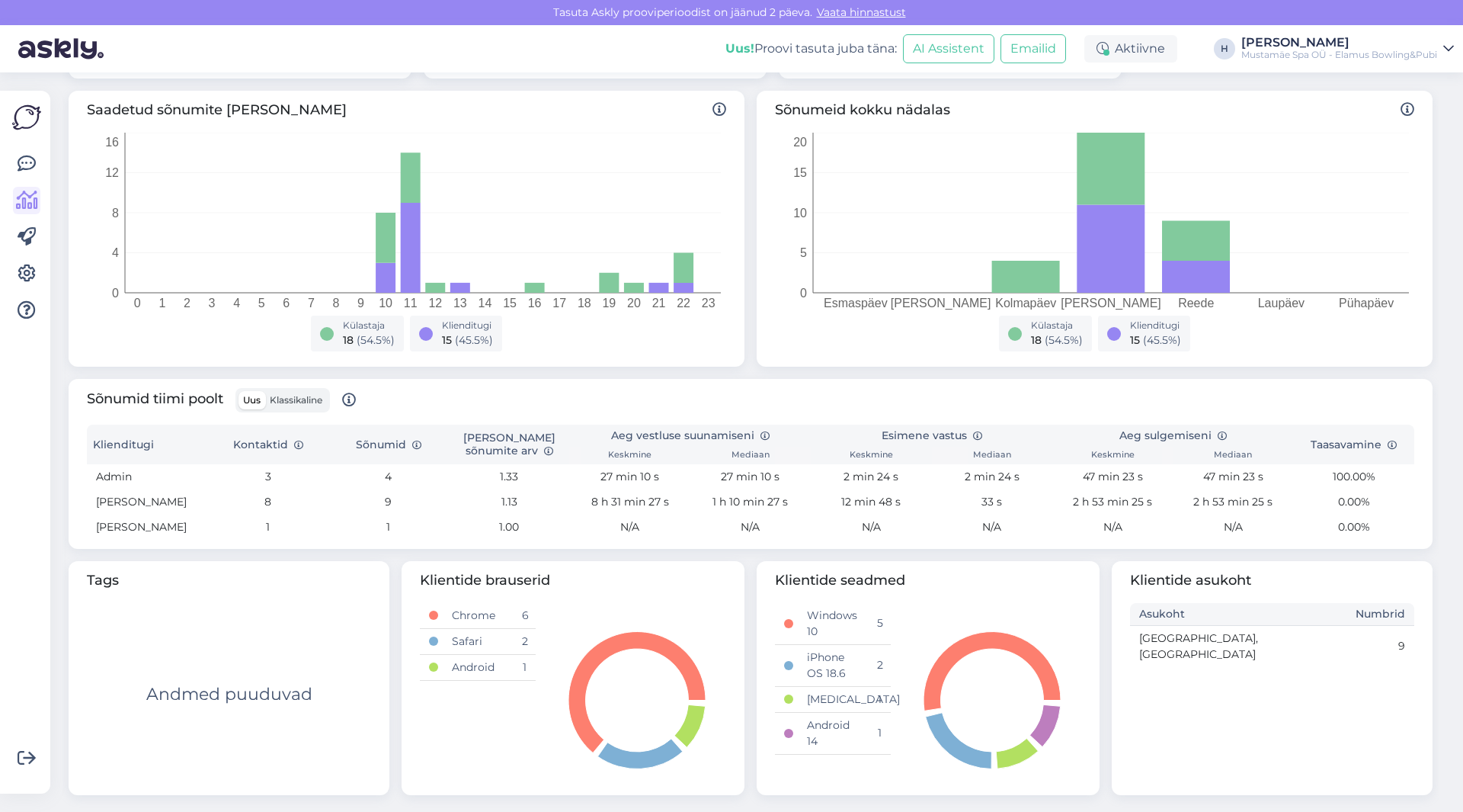
scroll to position [234, 0]
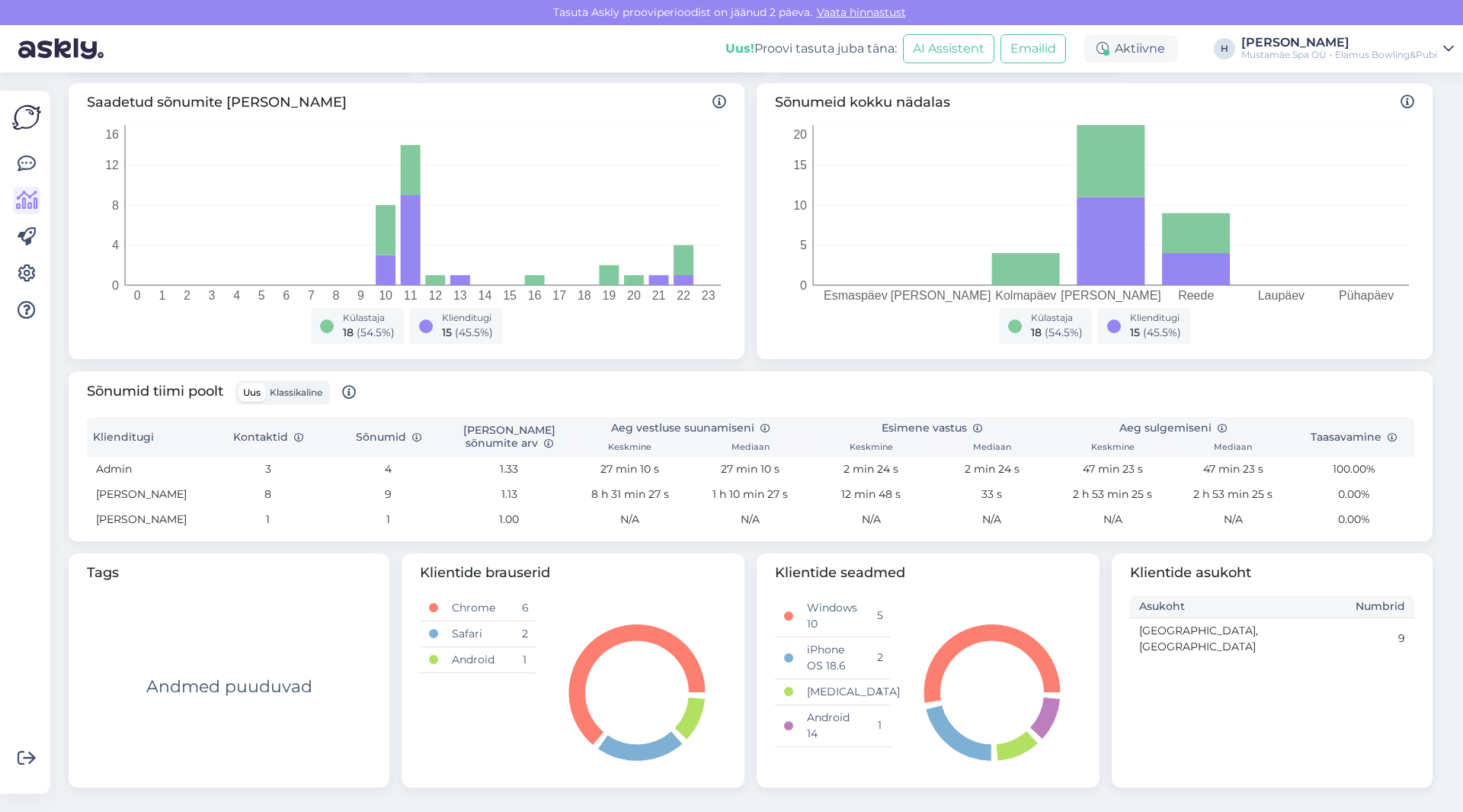
click at [292, 389] on span "Klassikaline" at bounding box center [296, 392] width 52 height 12
click at [266, 384] on input "Klassikaline" at bounding box center [266, 384] width 0 height 0
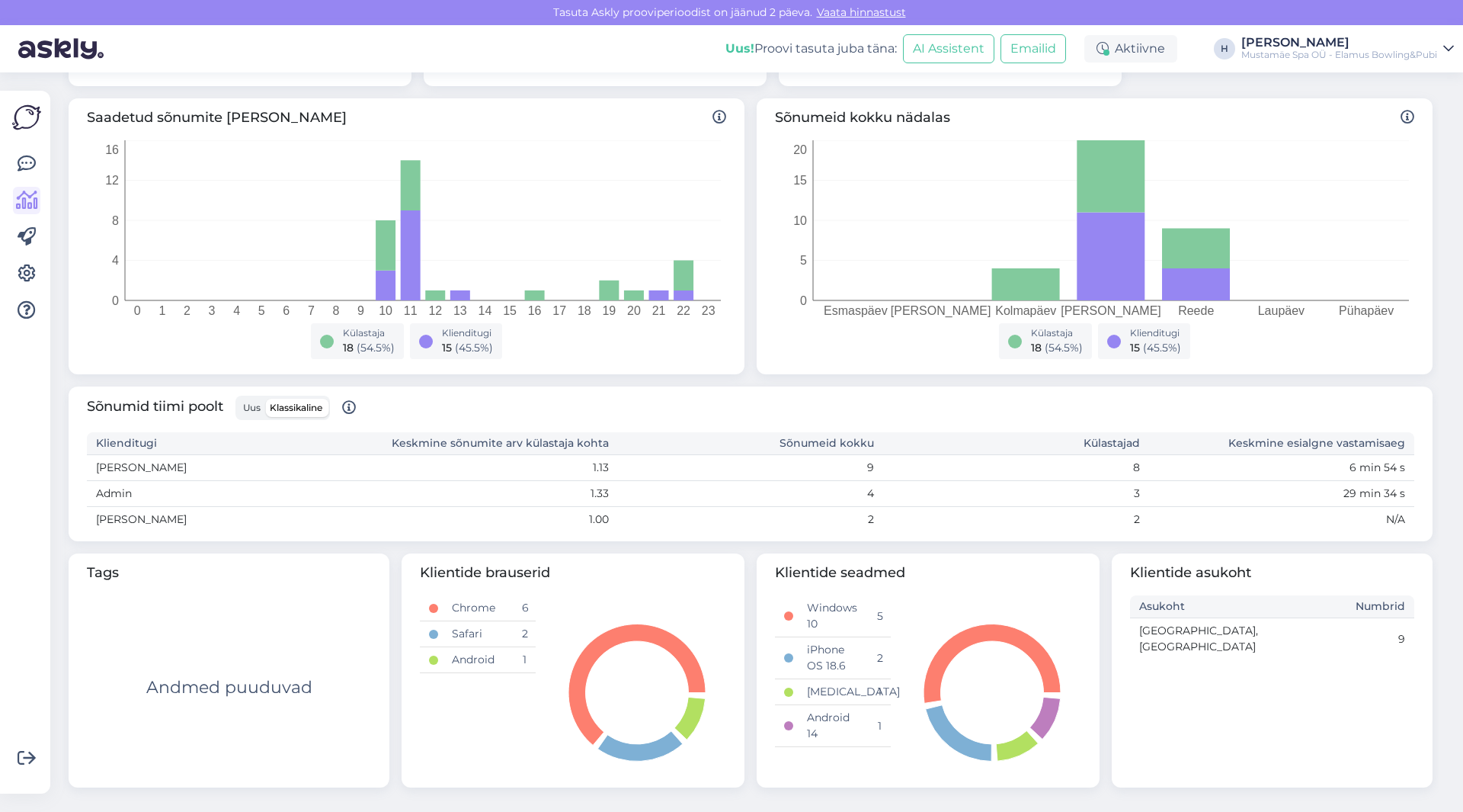
click at [250, 408] on span "Uus" at bounding box center [251, 407] width 18 height 12
click at [239, 399] on input "Uus" at bounding box center [239, 399] width 0 height 0
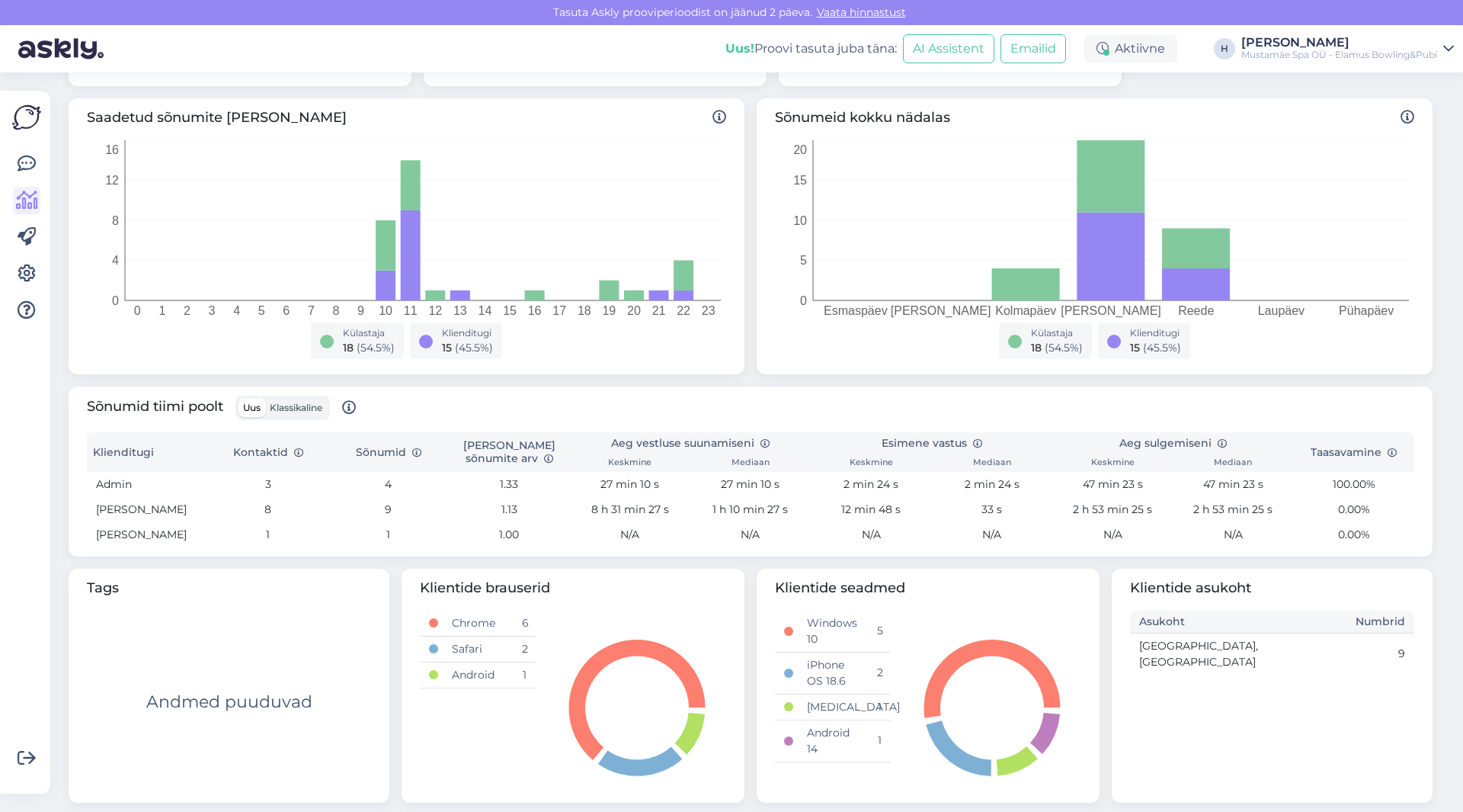
scroll to position [234, 0]
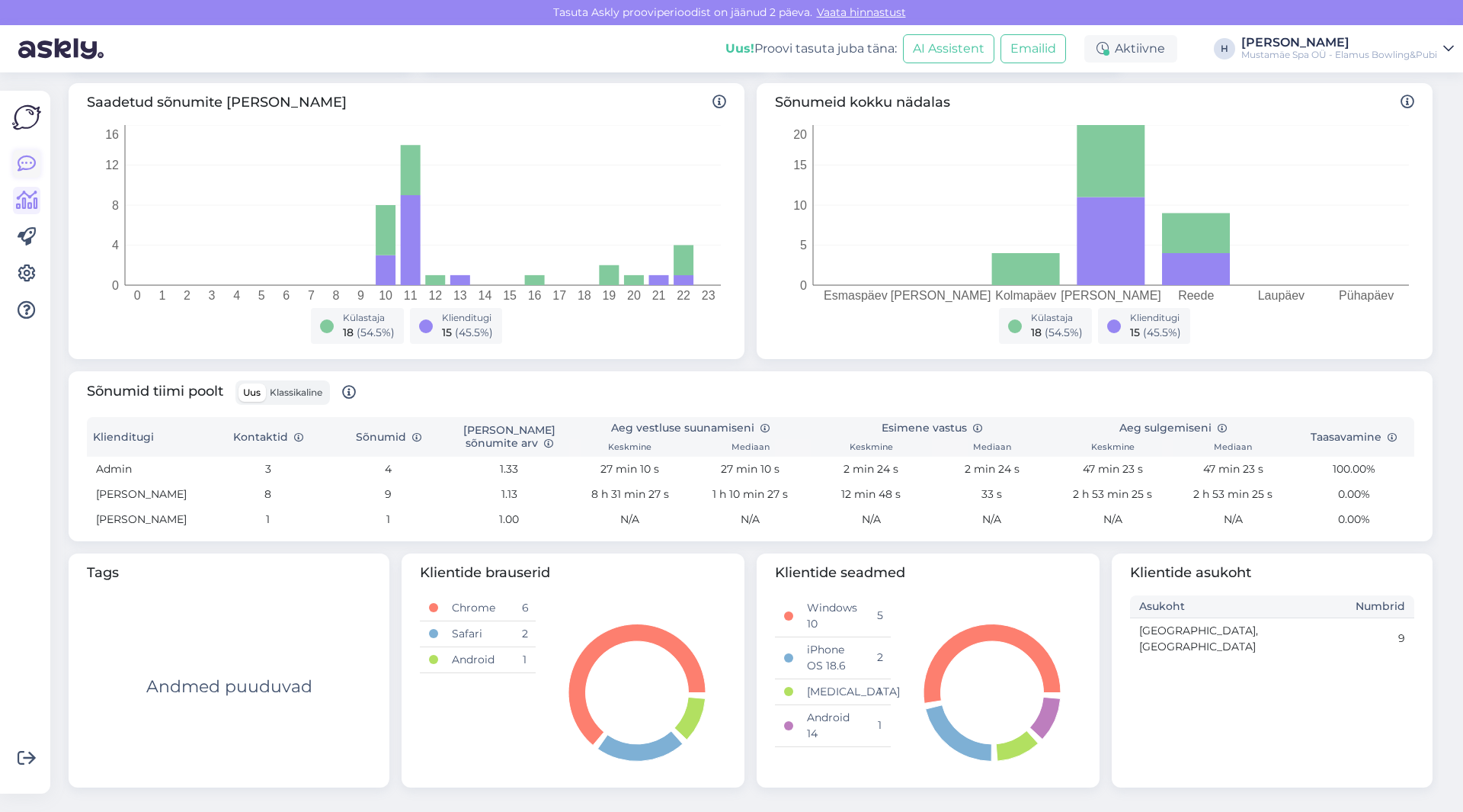
click at [25, 158] on icon at bounding box center [27, 164] width 19 height 19
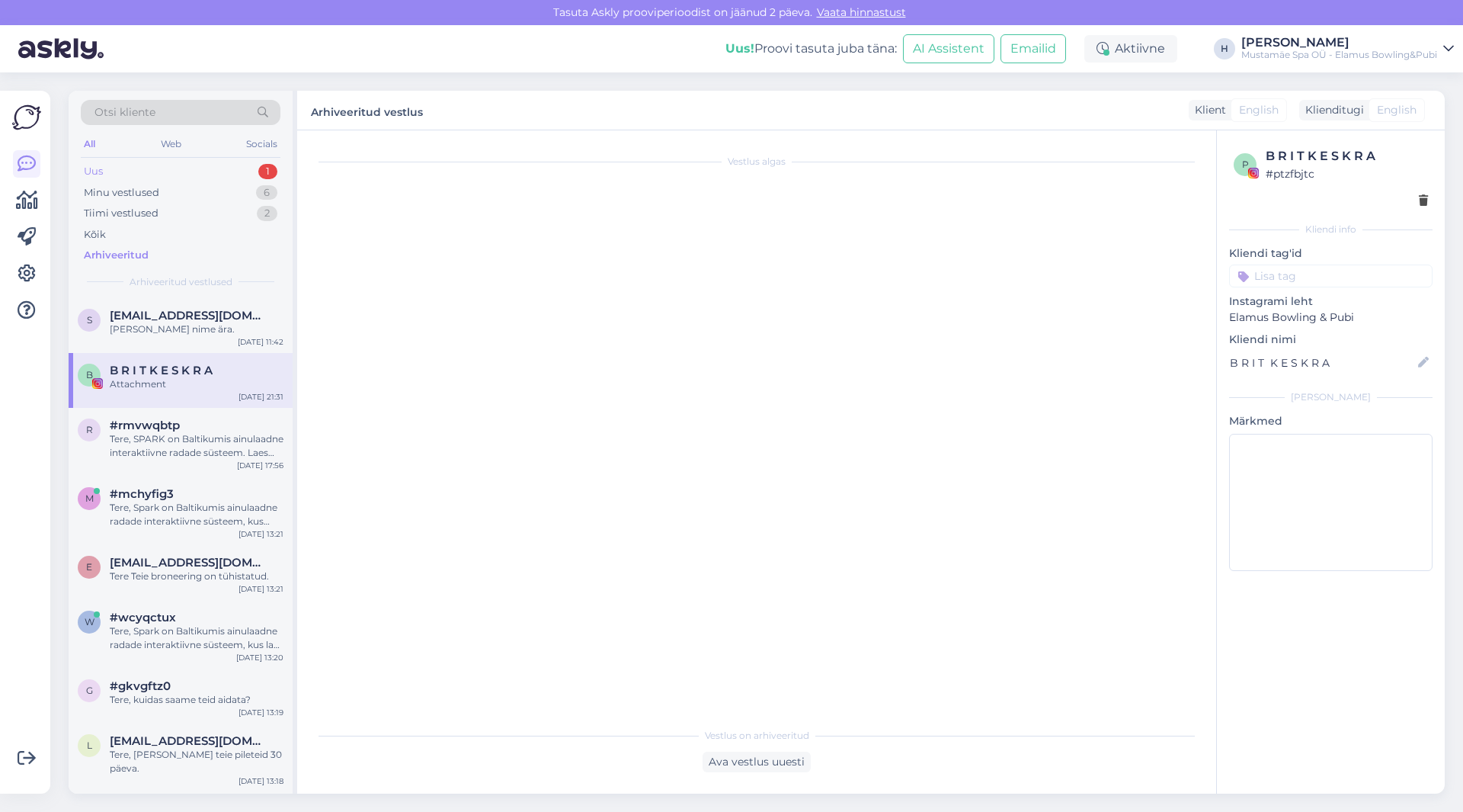
click at [154, 171] on div "Uus 1" at bounding box center [180, 171] width 200 height 21
